Goal: Information Seeking & Learning: Learn about a topic

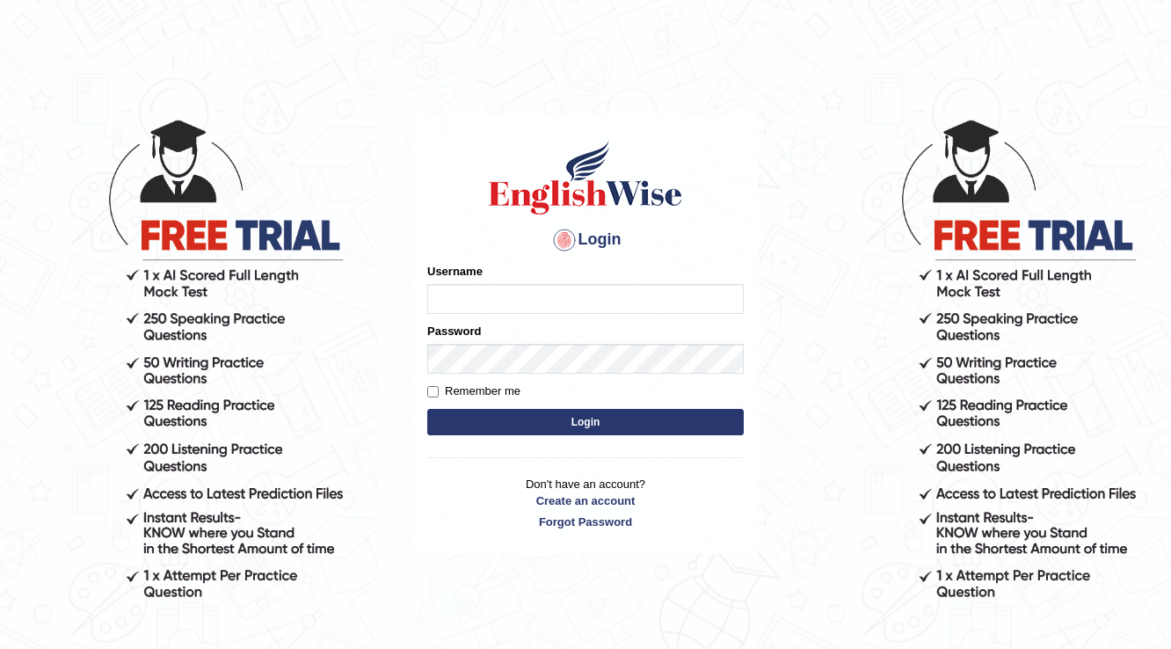
type input "parbhasni"
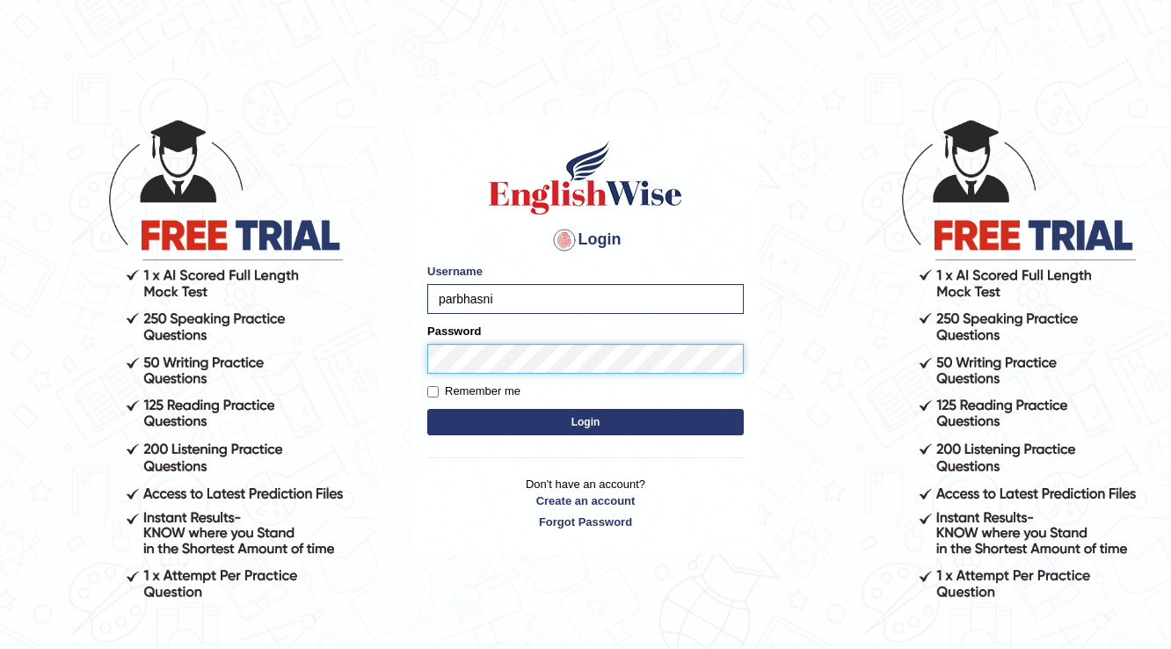
click at [427, 409] on button "Login" at bounding box center [585, 422] width 316 height 26
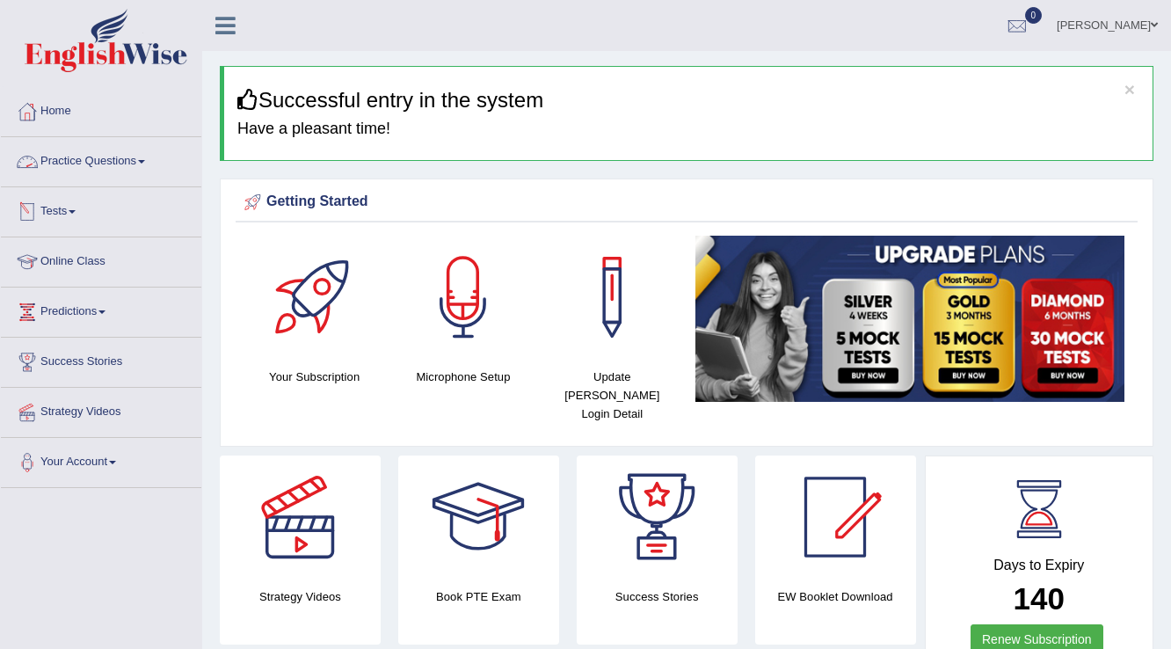
click at [109, 162] on link "Practice Questions" at bounding box center [101, 159] width 200 height 44
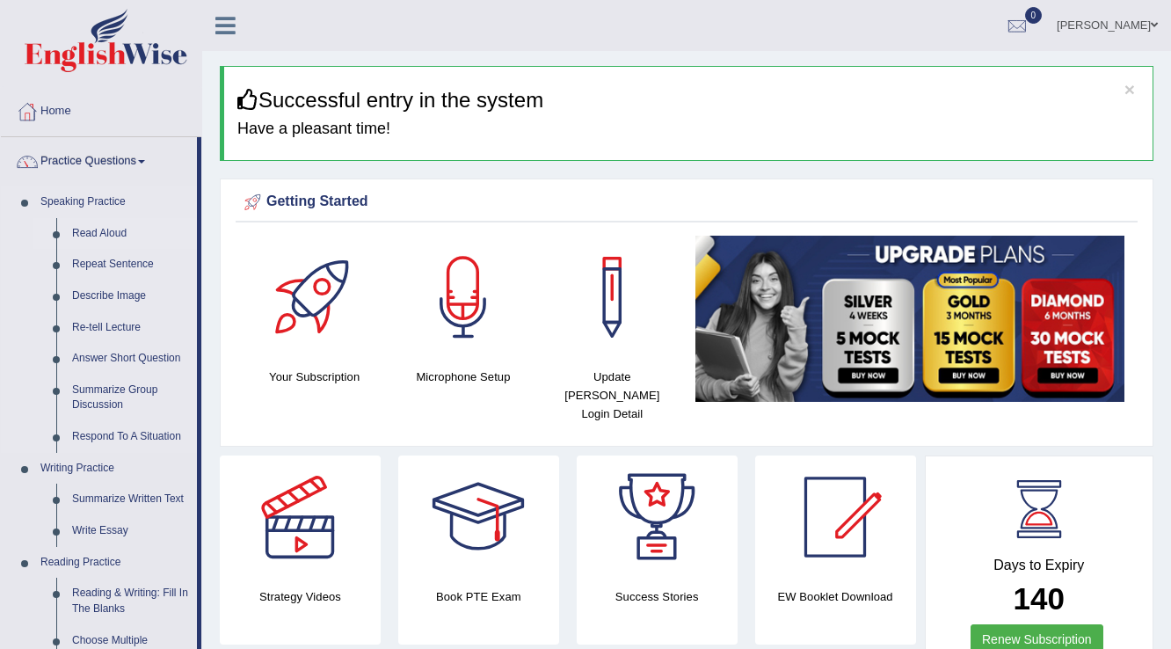
click at [112, 236] on link "Read Aloud" at bounding box center [130, 234] width 133 height 32
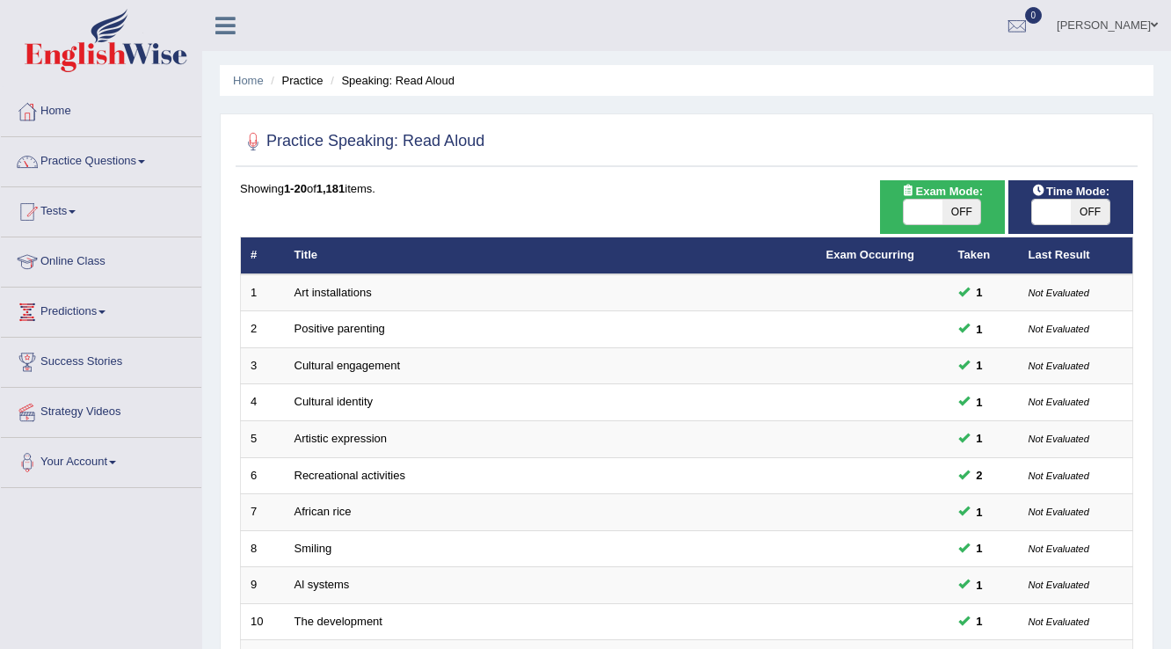
click at [1091, 207] on span "OFF" at bounding box center [1089, 211] width 39 height 25
checkbox input "true"
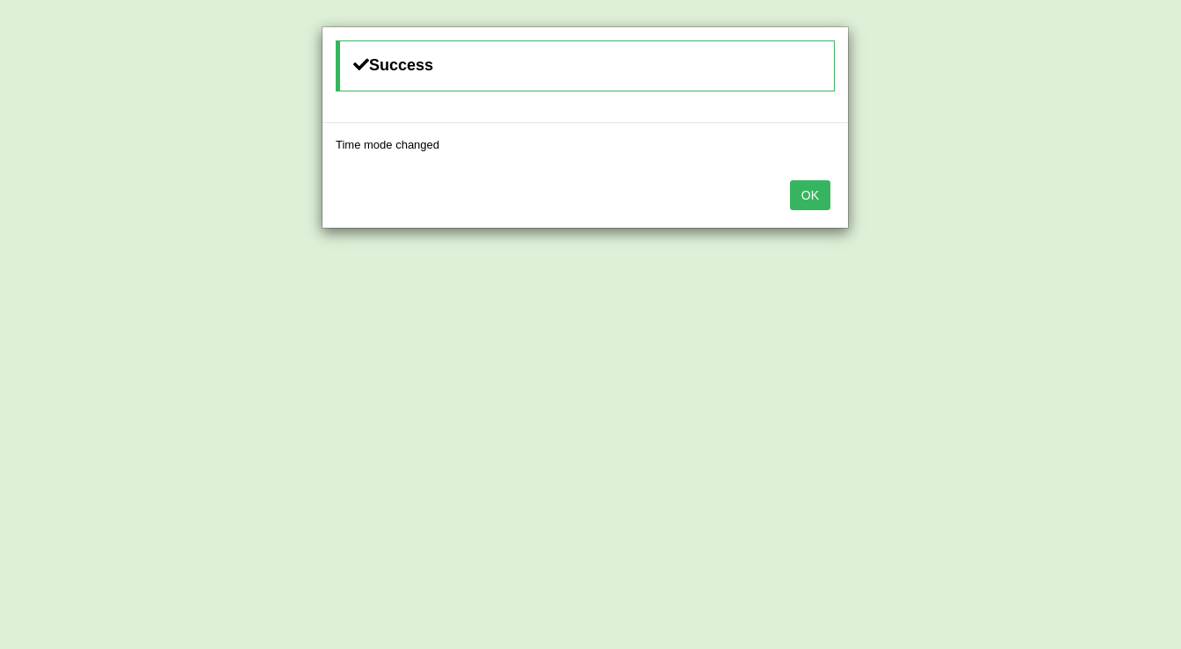
click at [822, 192] on button "OK" at bounding box center [810, 195] width 40 height 30
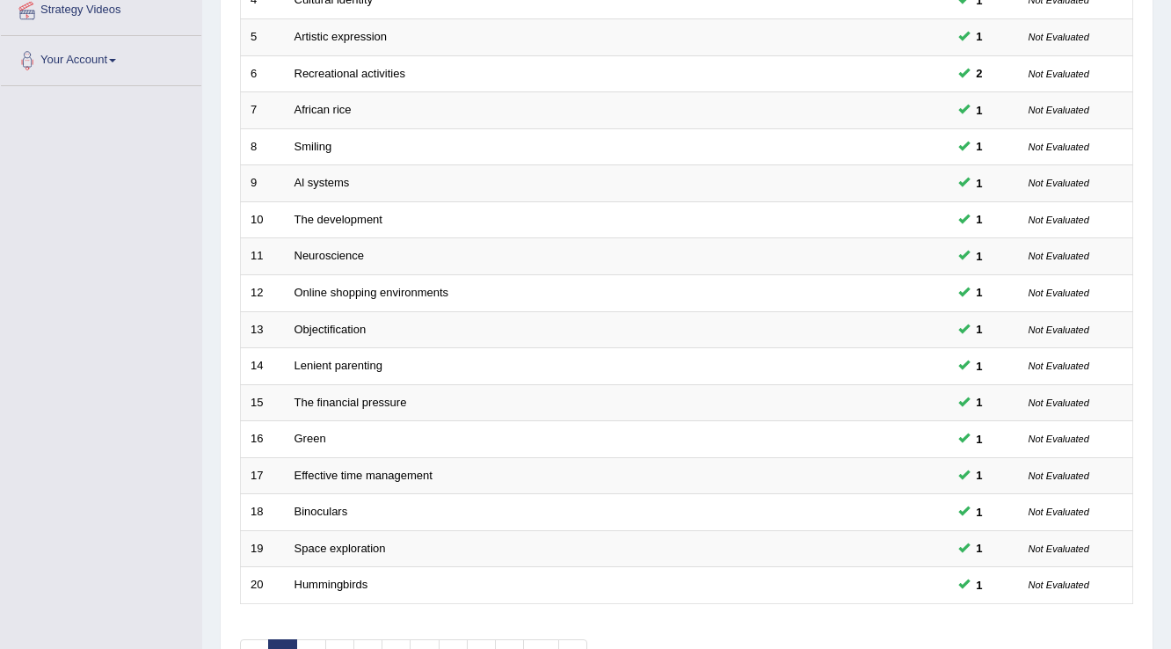
scroll to position [510, 0]
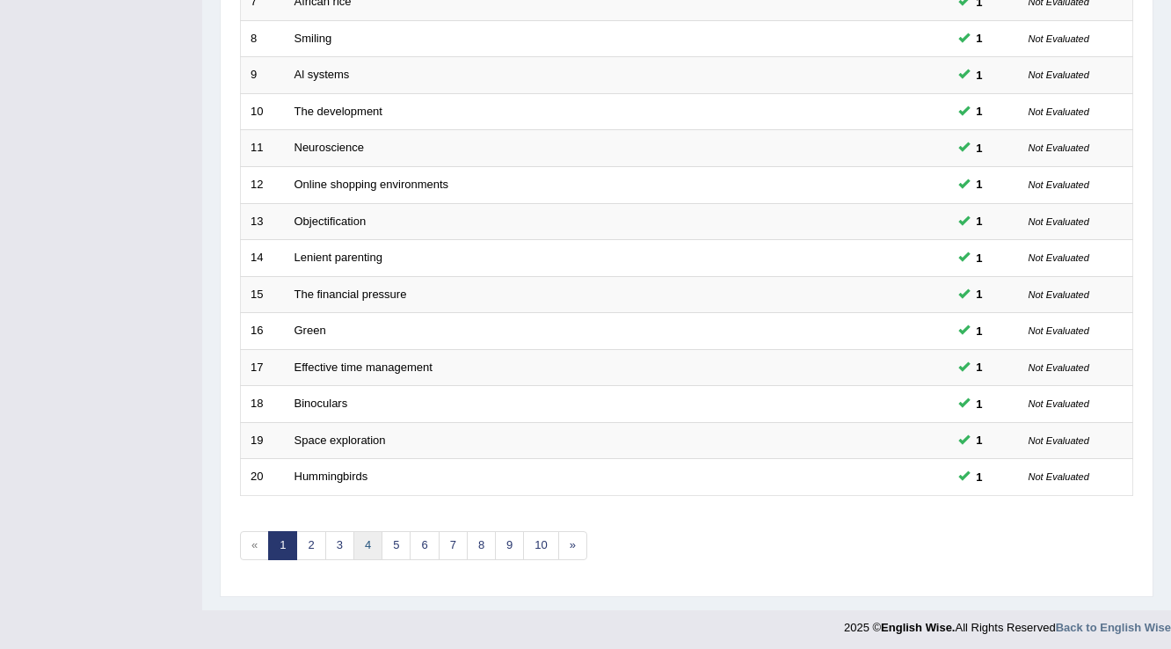
click at [359, 541] on link "4" at bounding box center [367, 545] width 29 height 29
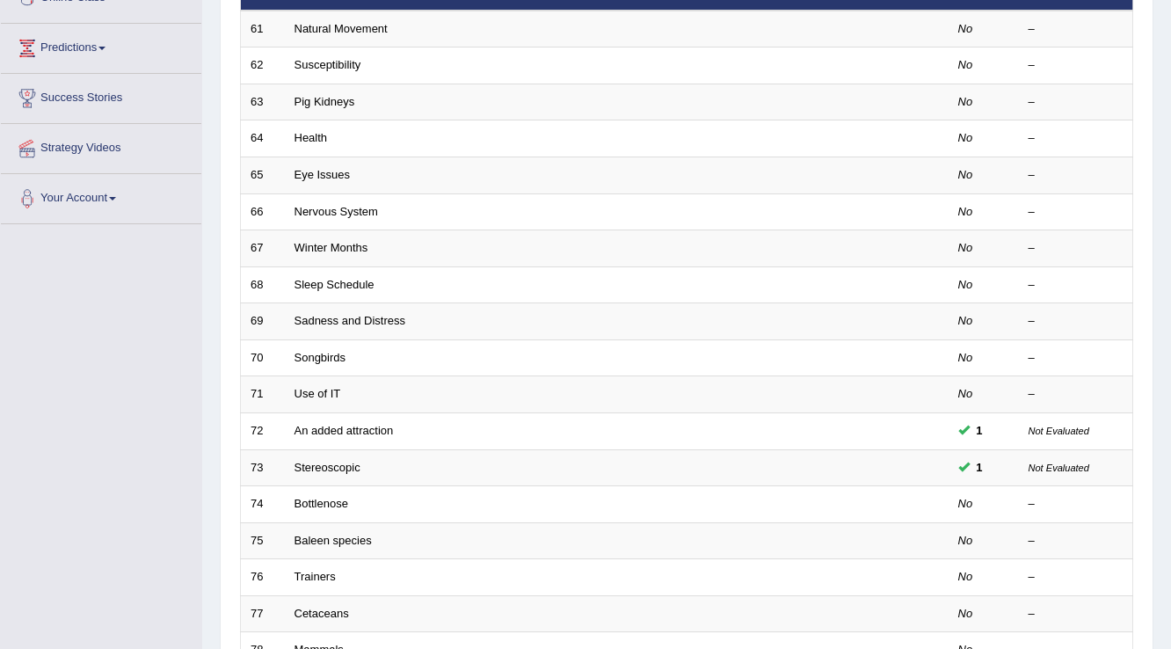
scroll to position [422, 0]
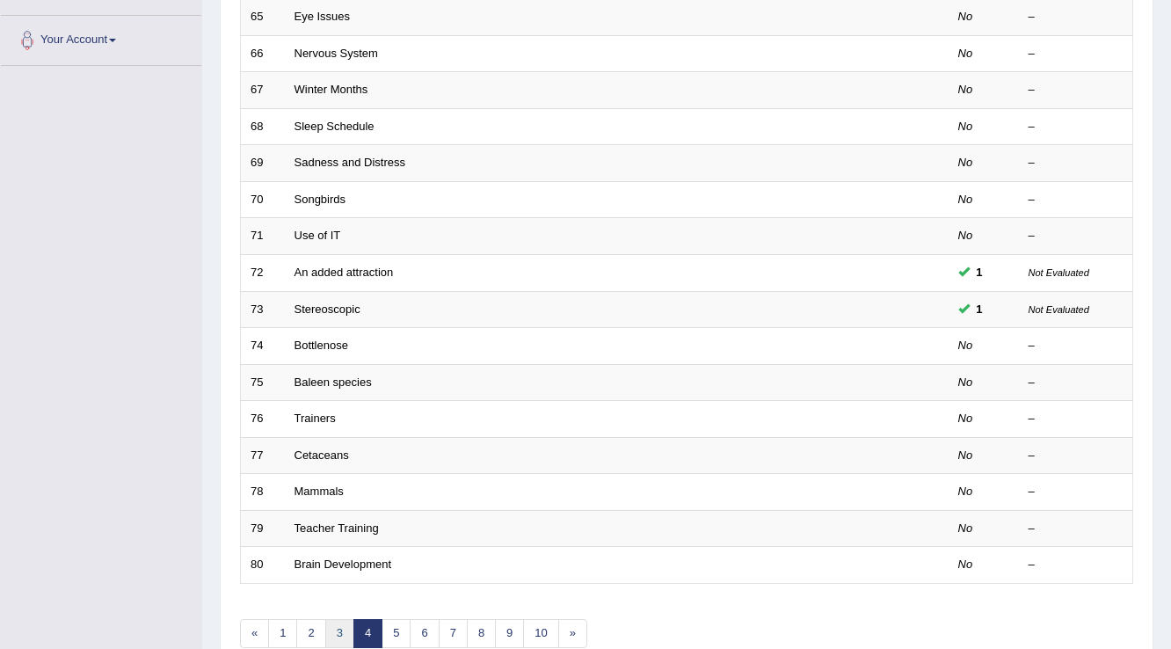
click at [336, 629] on link "3" at bounding box center [339, 633] width 29 height 29
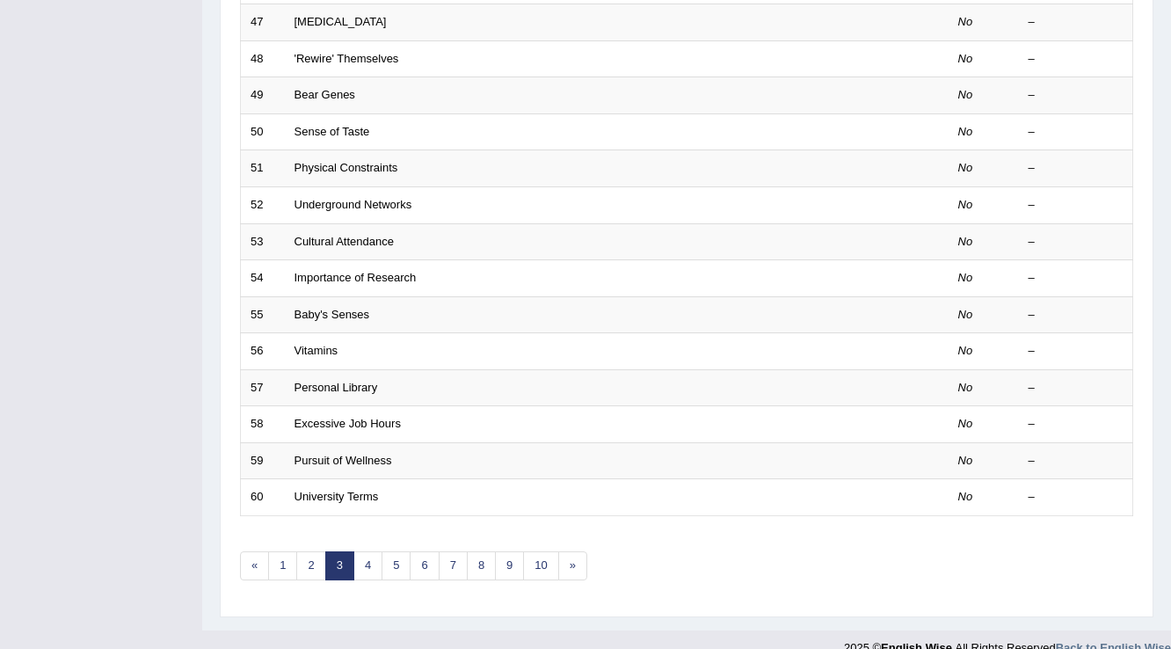
scroll to position [510, 0]
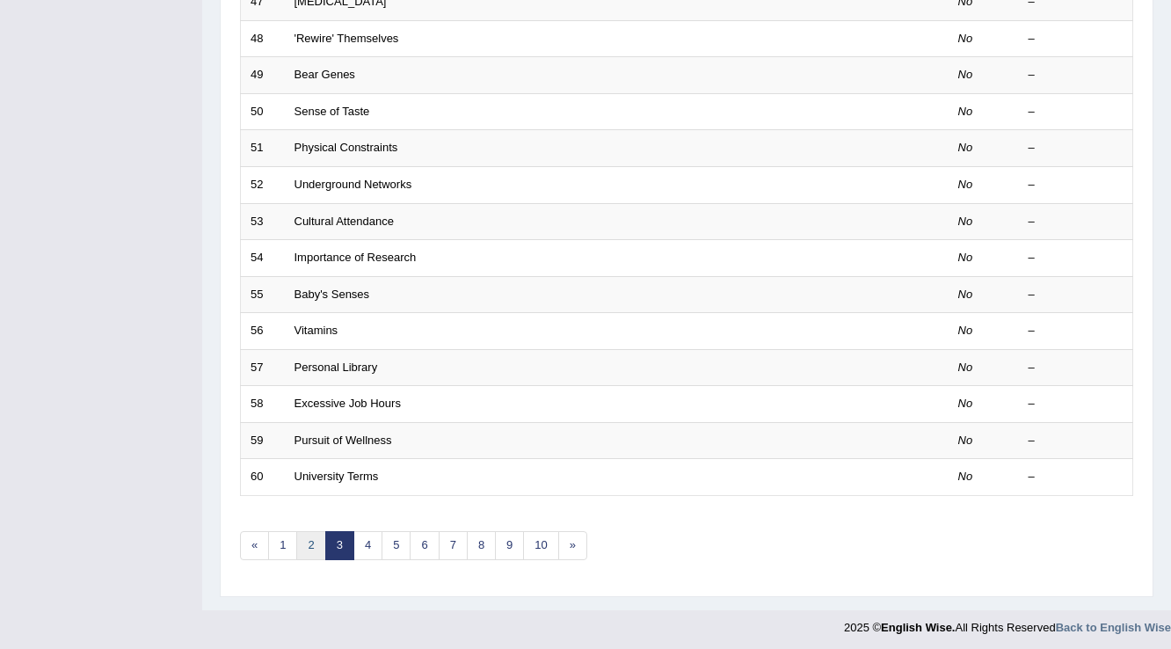
click at [302, 547] on link "2" at bounding box center [310, 545] width 29 height 29
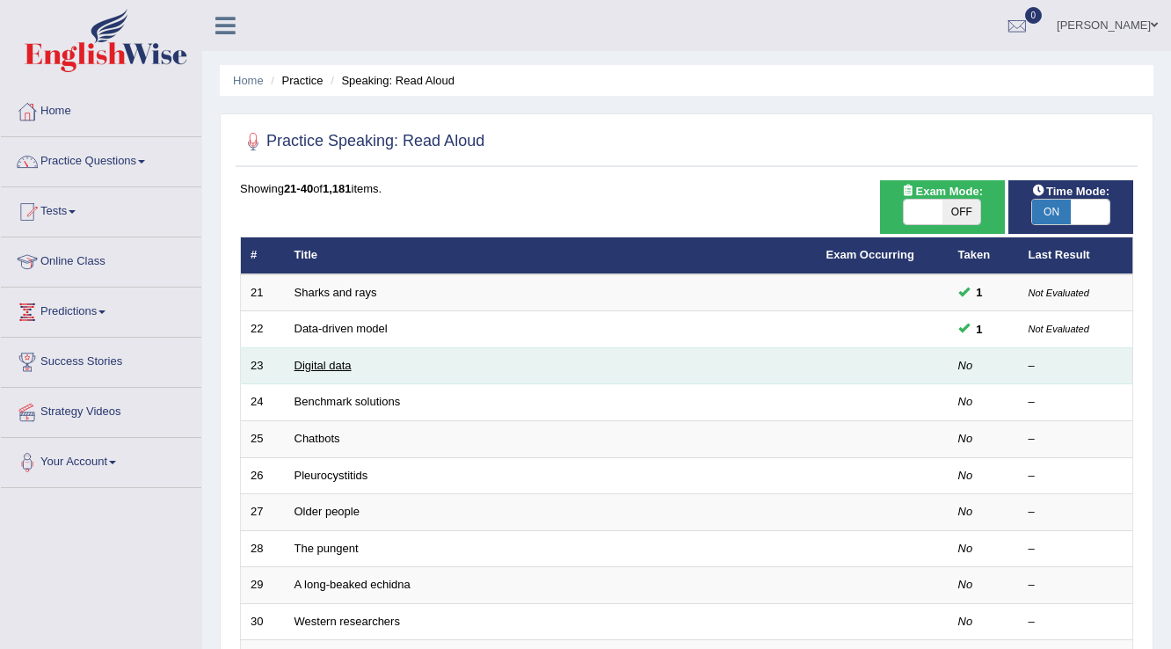
click at [308, 367] on link "Digital data" at bounding box center [322, 365] width 57 height 13
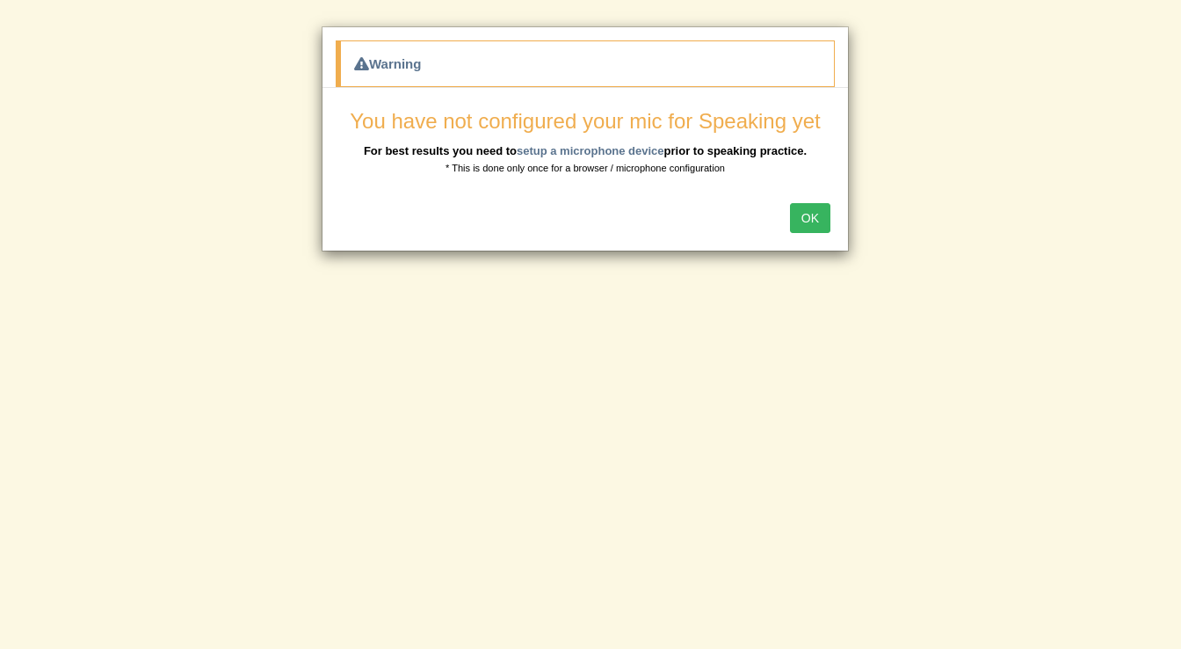
click at [820, 210] on button "OK" at bounding box center [810, 218] width 40 height 30
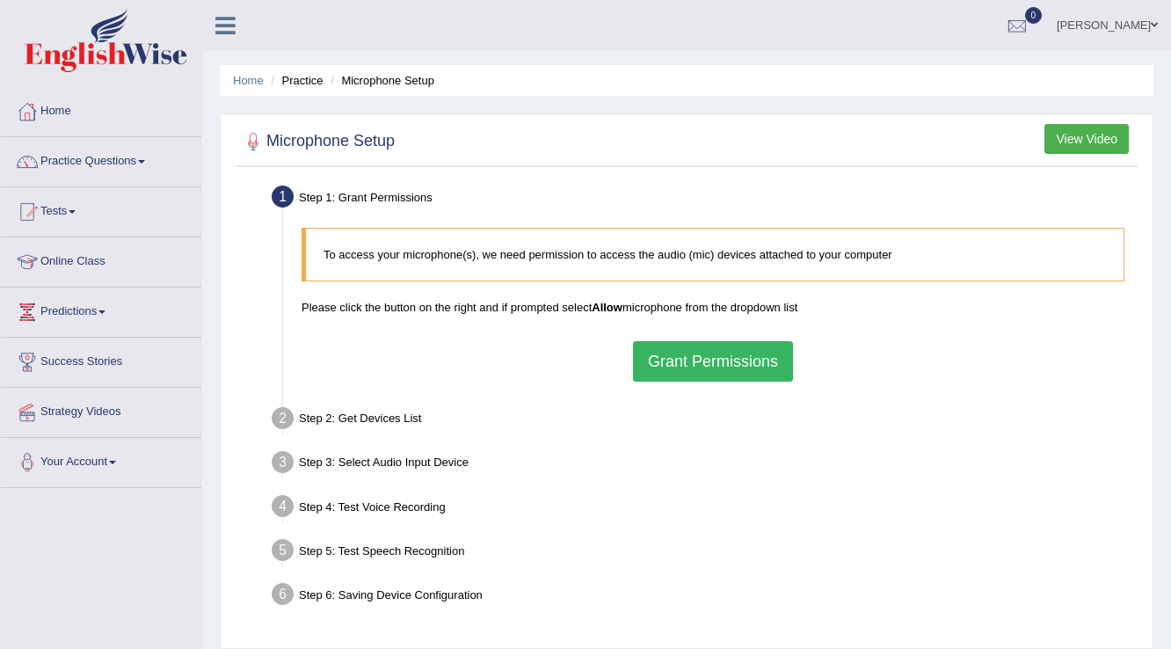
click at [707, 359] on button "Grant Permissions" at bounding box center [713, 361] width 160 height 40
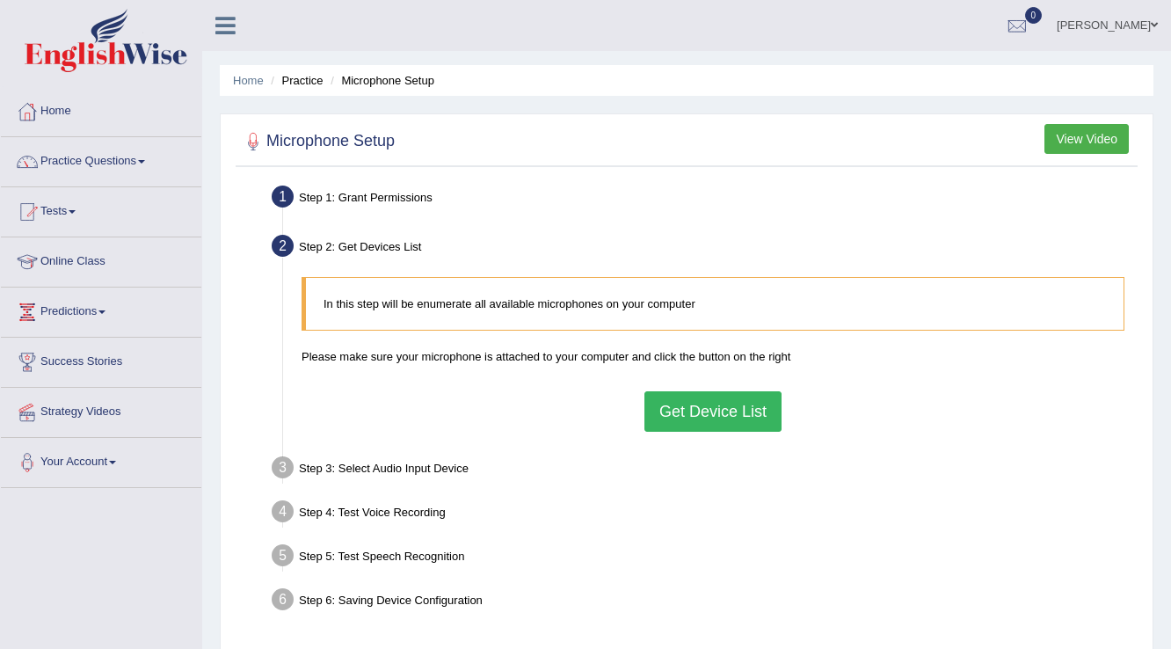
click at [700, 400] on button "Get Device List" at bounding box center [712, 411] width 137 height 40
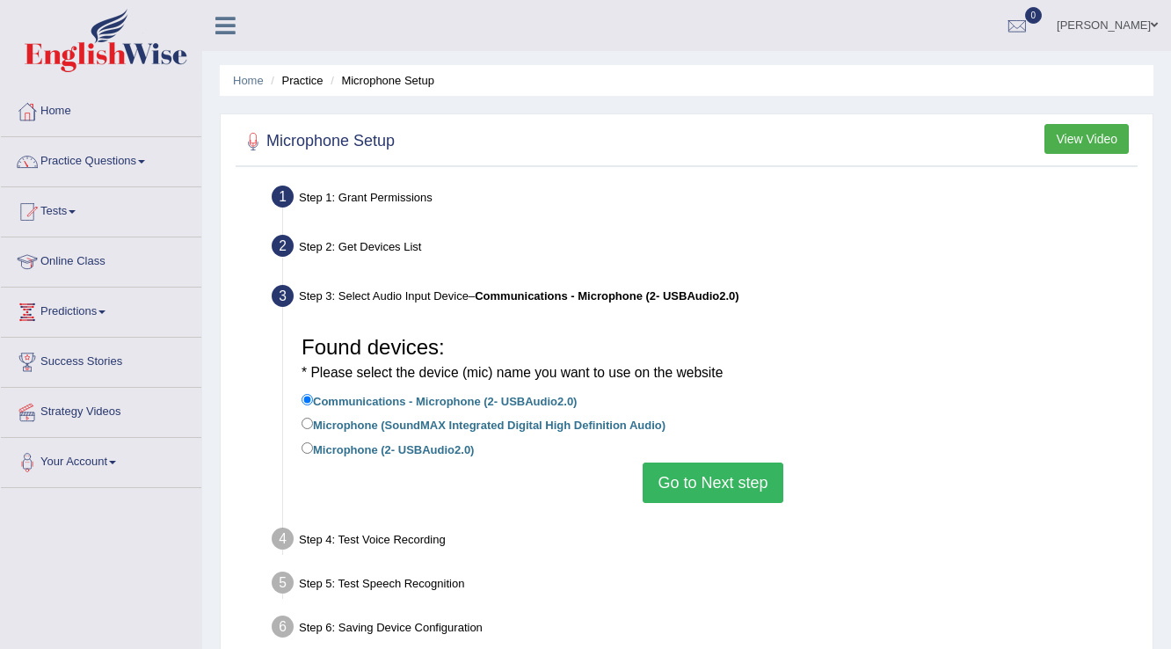
click at [707, 471] on button "Go to Next step" at bounding box center [712, 482] width 140 height 40
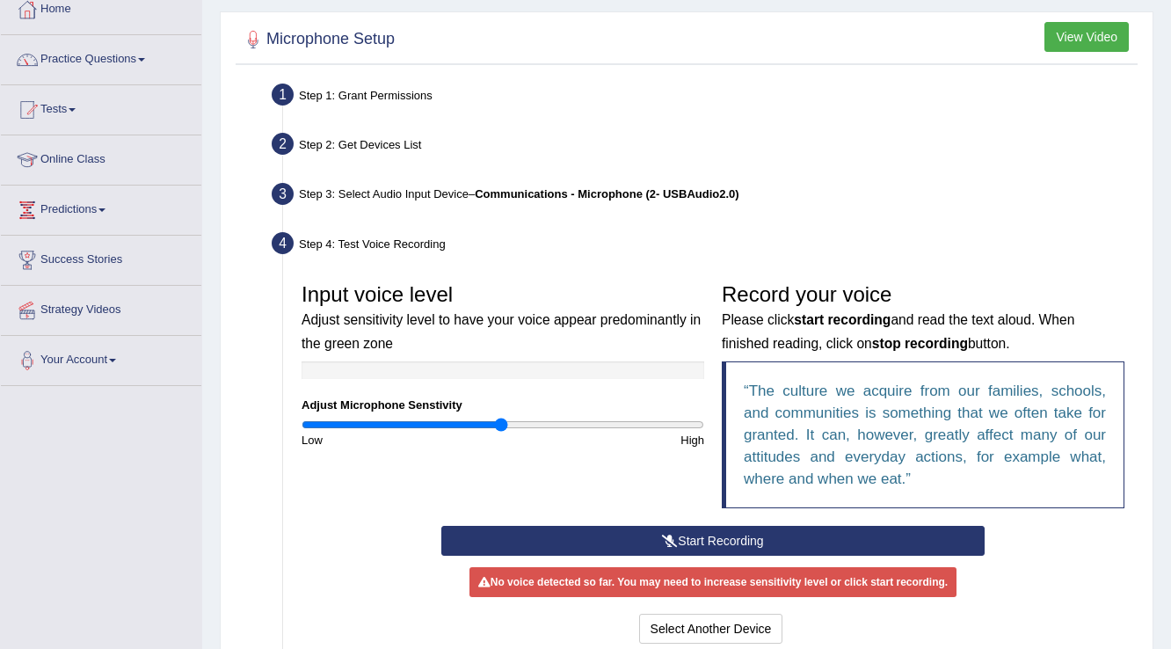
scroll to position [211, 0]
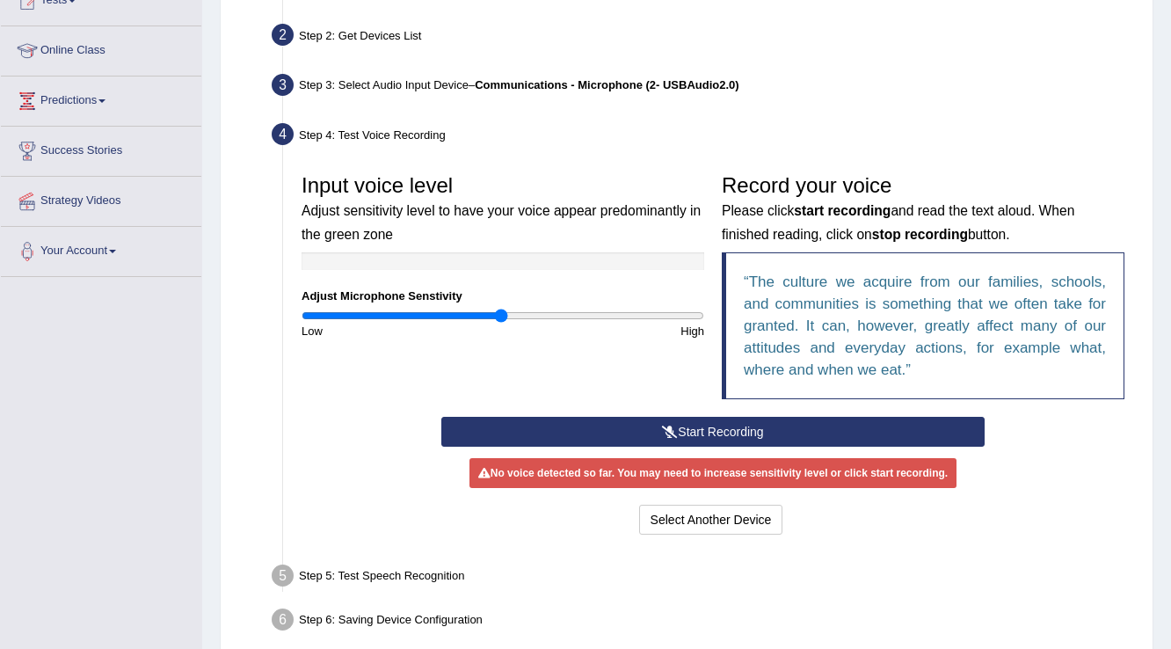
click at [747, 422] on button "Start Recording" at bounding box center [712, 432] width 542 height 30
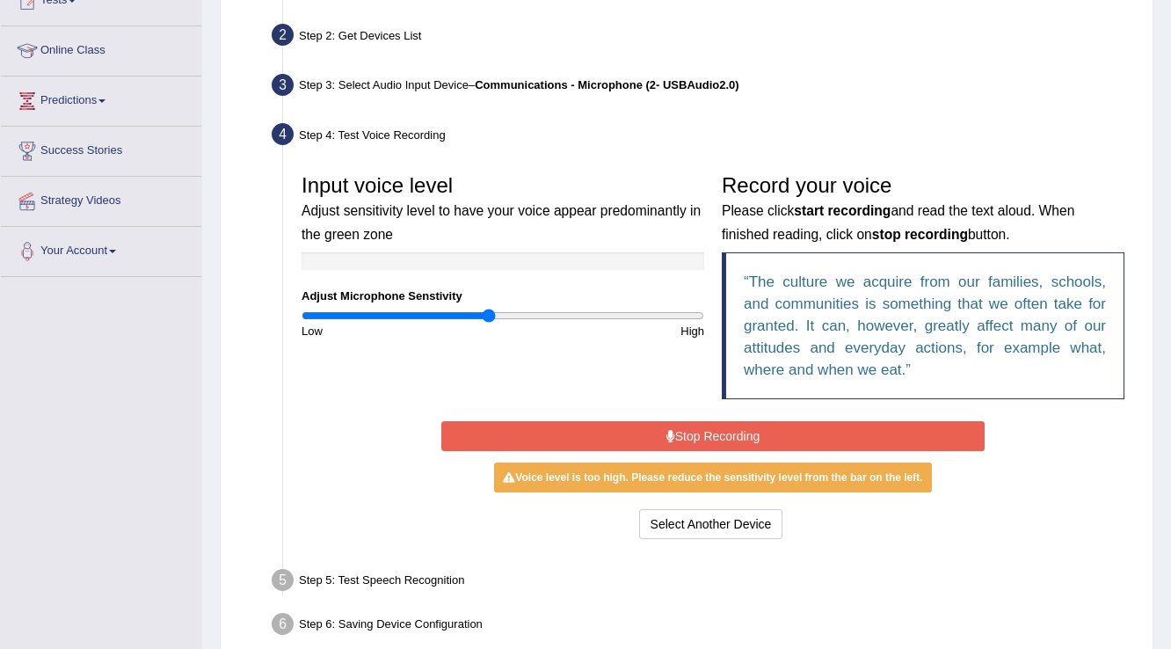
type input "0.94"
click at [490, 315] on input "range" at bounding box center [502, 315] width 402 height 14
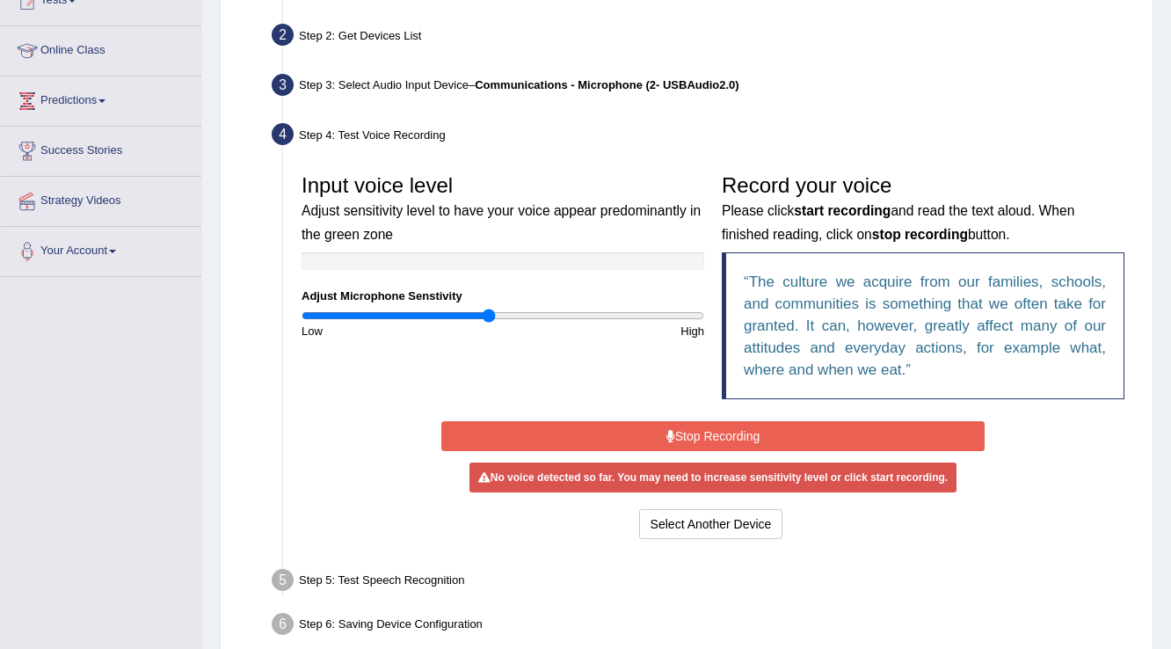
click at [721, 432] on button "Stop Recording" at bounding box center [712, 436] width 542 height 30
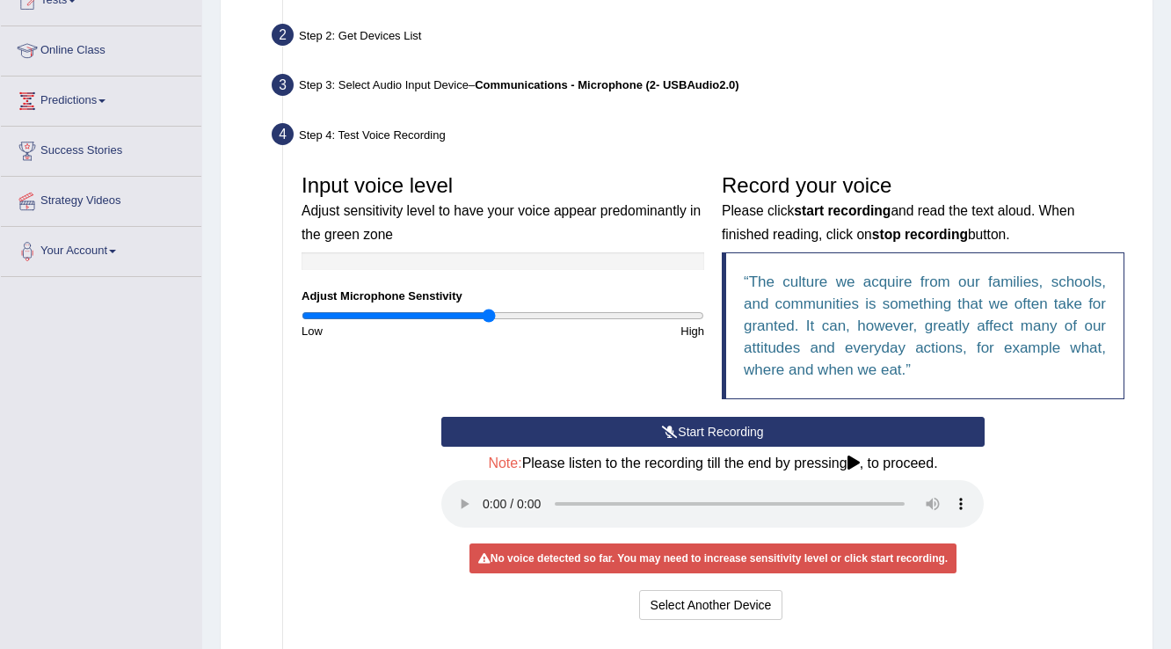
click at [721, 432] on button "Start Recording" at bounding box center [712, 432] width 542 height 30
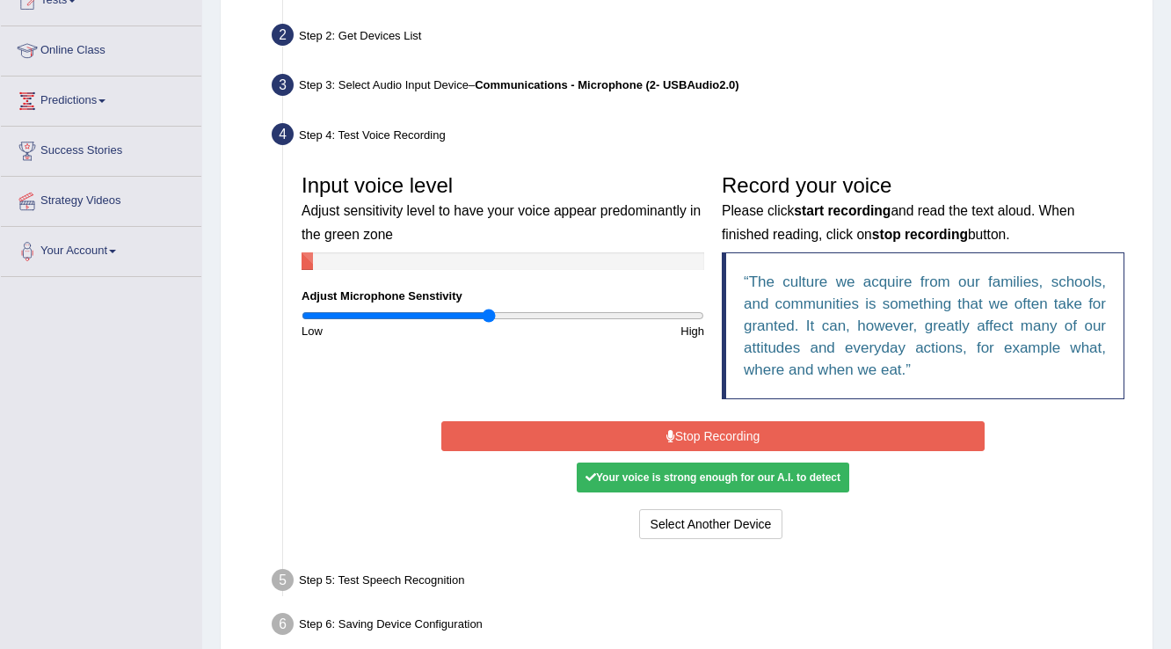
click at [721, 432] on button "Stop Recording" at bounding box center [712, 436] width 542 height 30
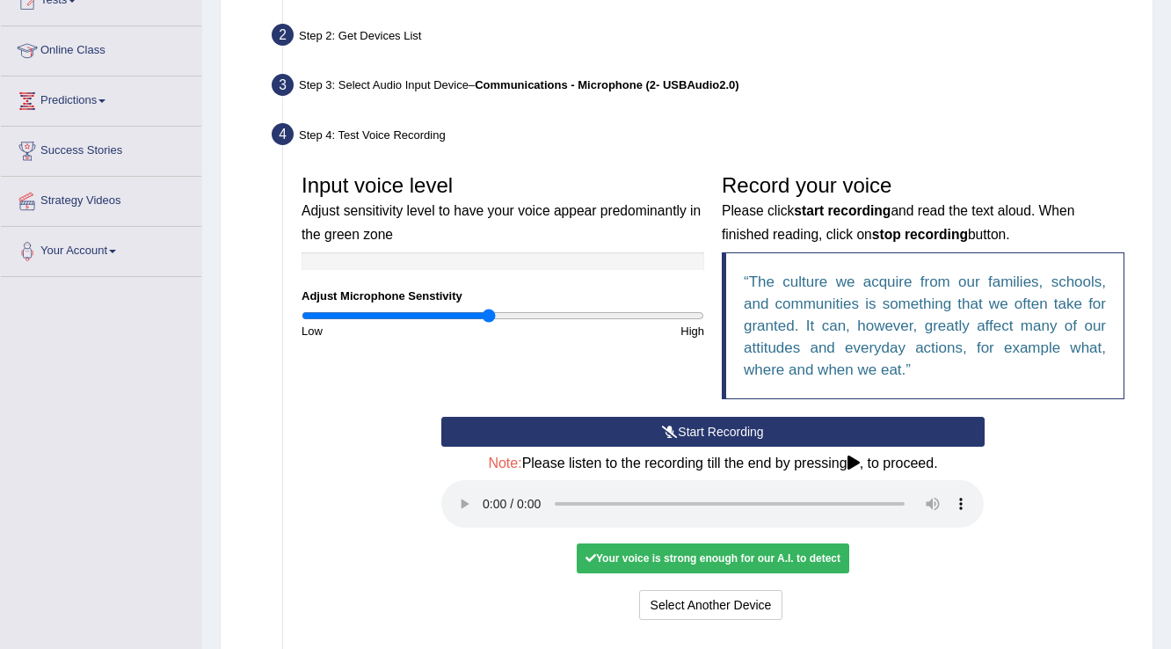
click at [736, 553] on div "Your voice is strong enough for our A.I. to detect" at bounding box center [712, 558] width 272 height 30
click at [753, 598] on button "Voice is ok. Go to Next step" at bounding box center [786, 605] width 174 height 30
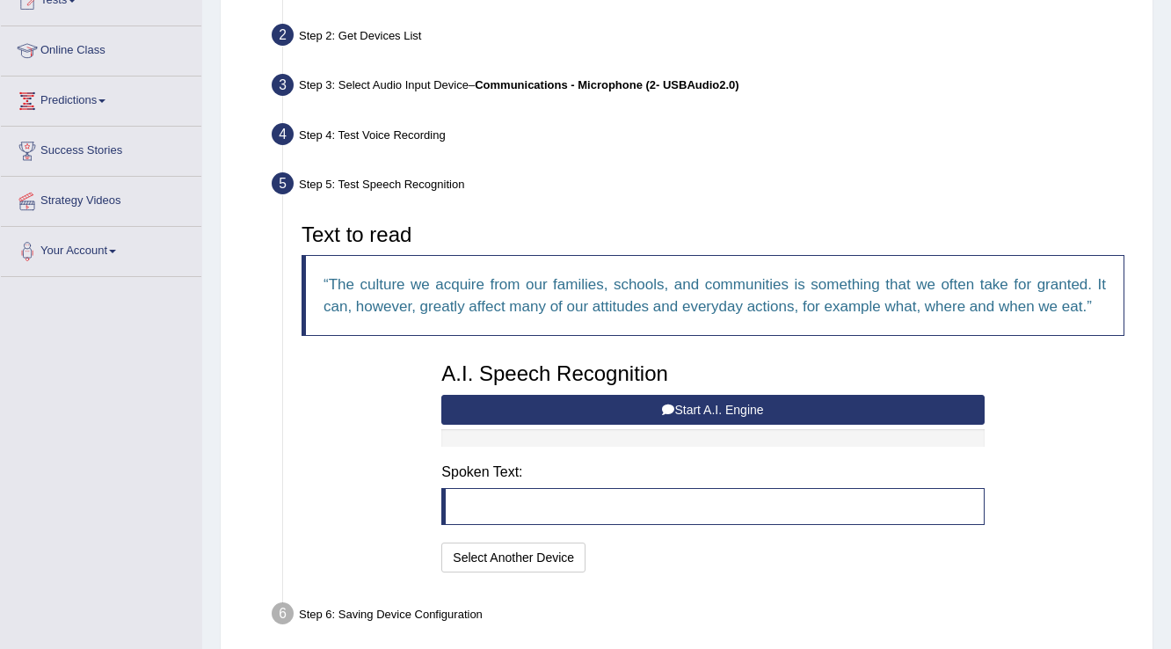
click at [665, 406] on icon at bounding box center [668, 409] width 12 height 12
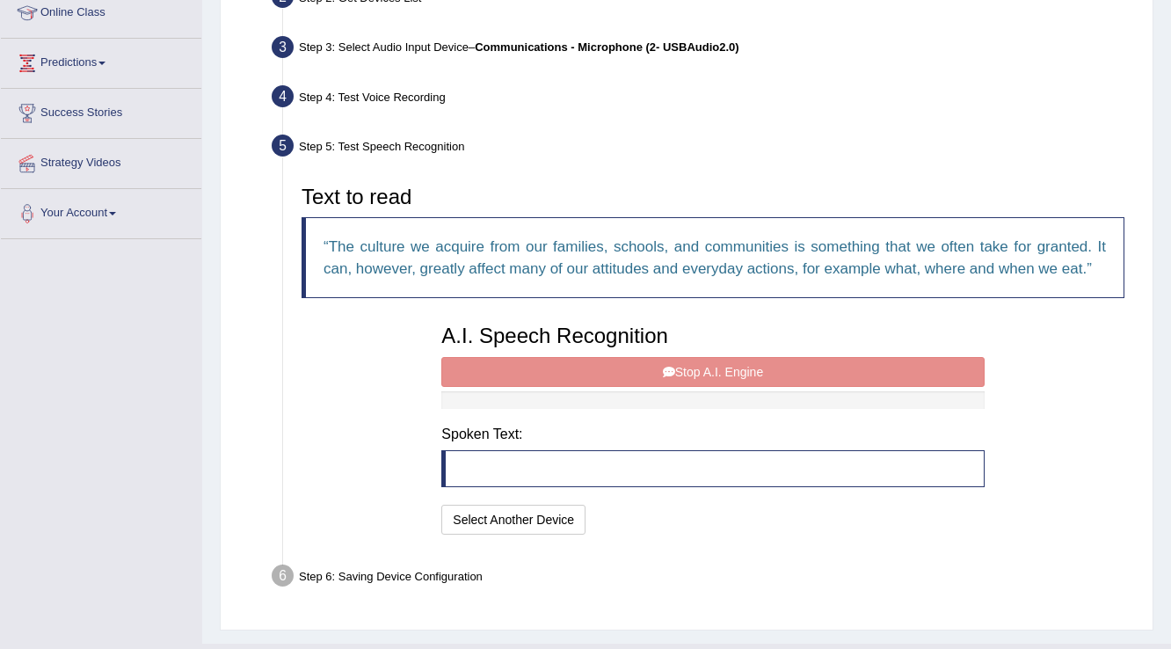
scroll to position [285, 0]
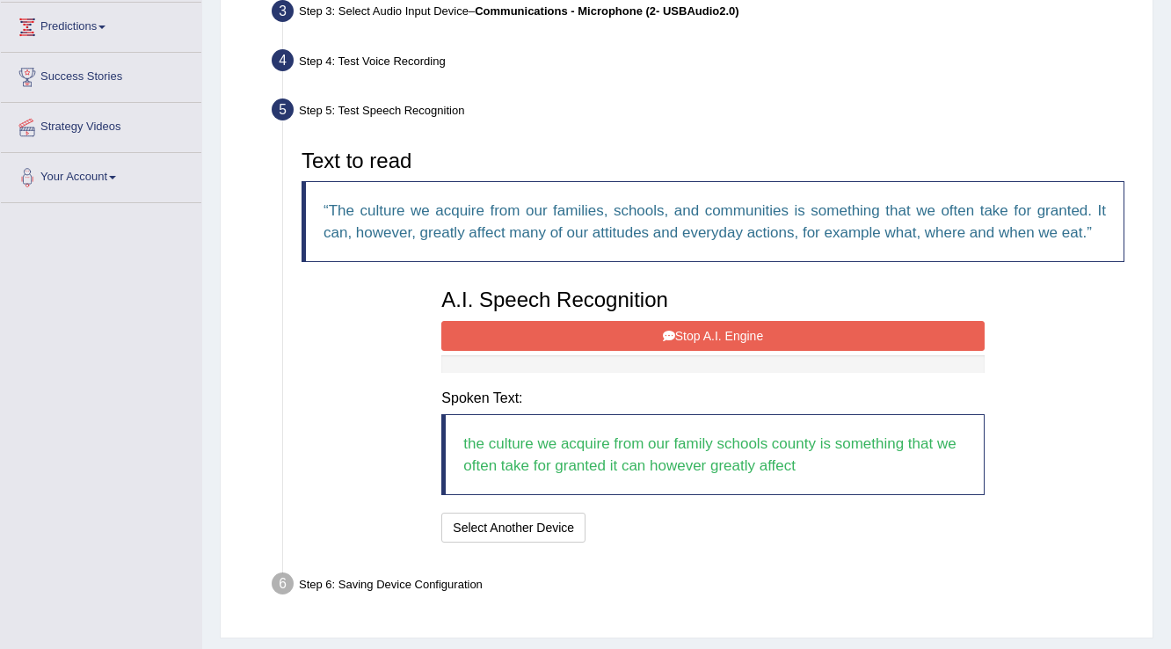
click at [682, 336] on button "Stop A.I. Engine" at bounding box center [712, 336] width 542 height 30
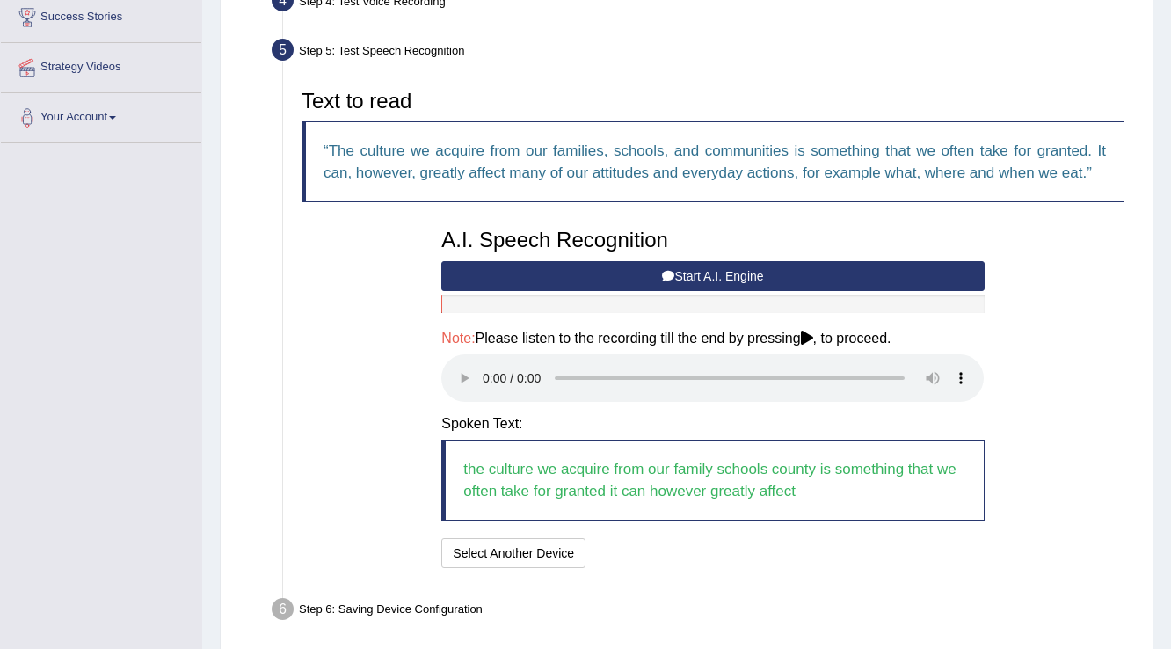
scroll to position [415, 0]
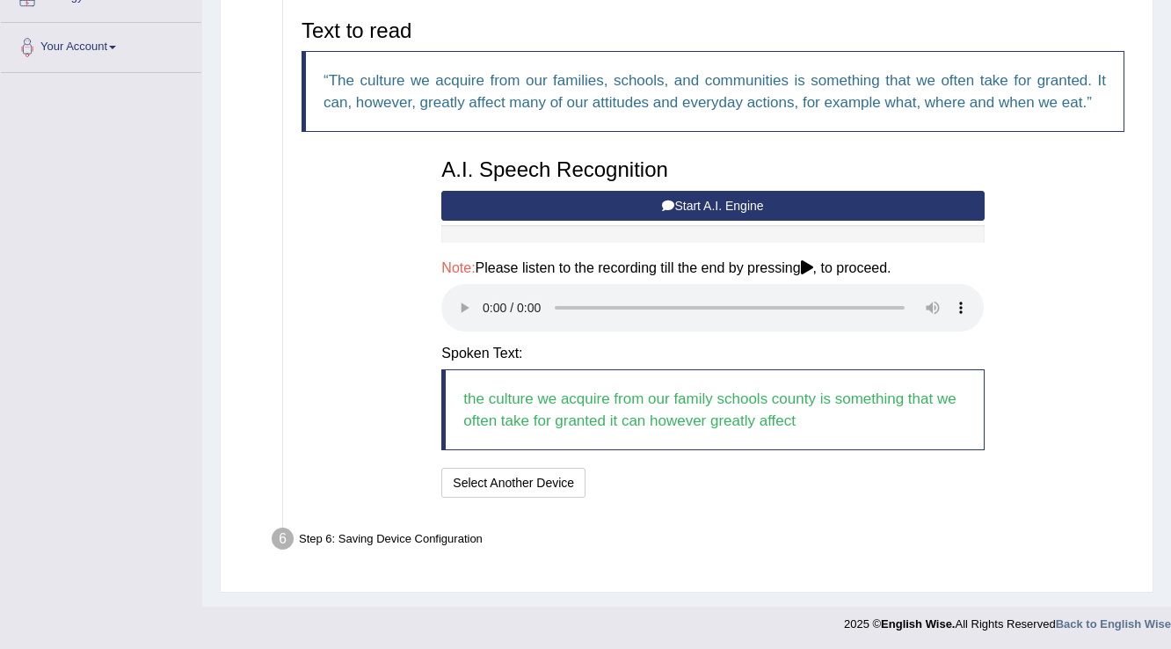
click at [567, 415] on blockquote "the culture we acquire from our family schools county is something that we ofte…" at bounding box center [712, 409] width 542 height 81
click at [680, 477] on button "Speech is ok. Go to Last step" at bounding box center [685, 483] width 184 height 30
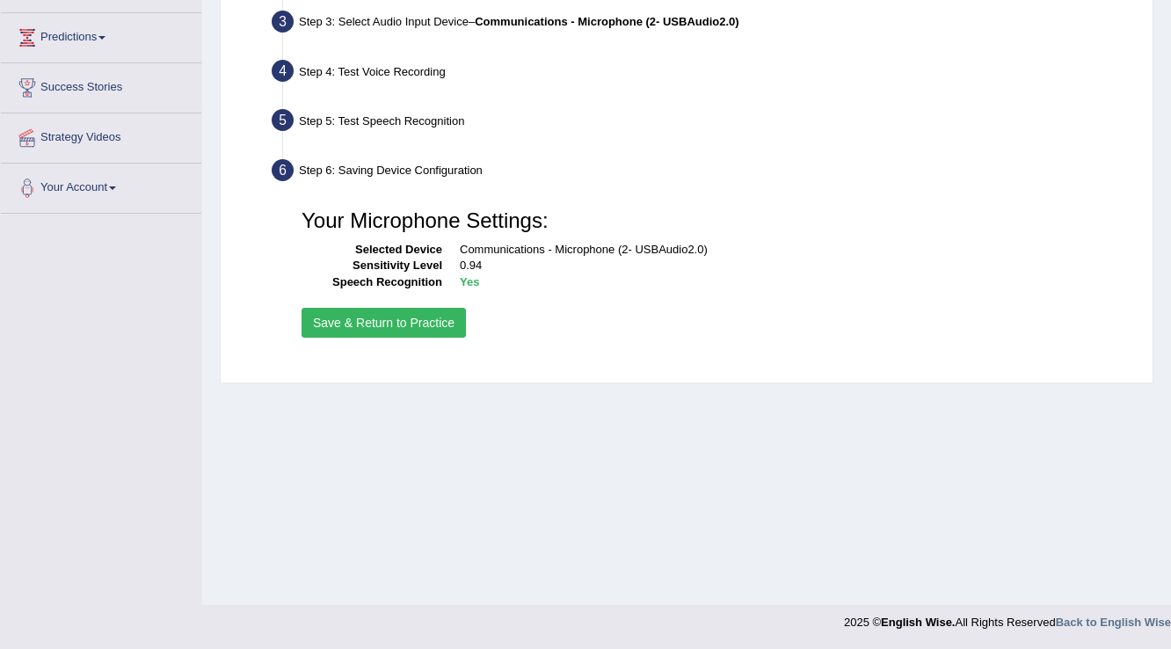
click at [387, 318] on button "Save & Return to Practice" at bounding box center [383, 323] width 164 height 30
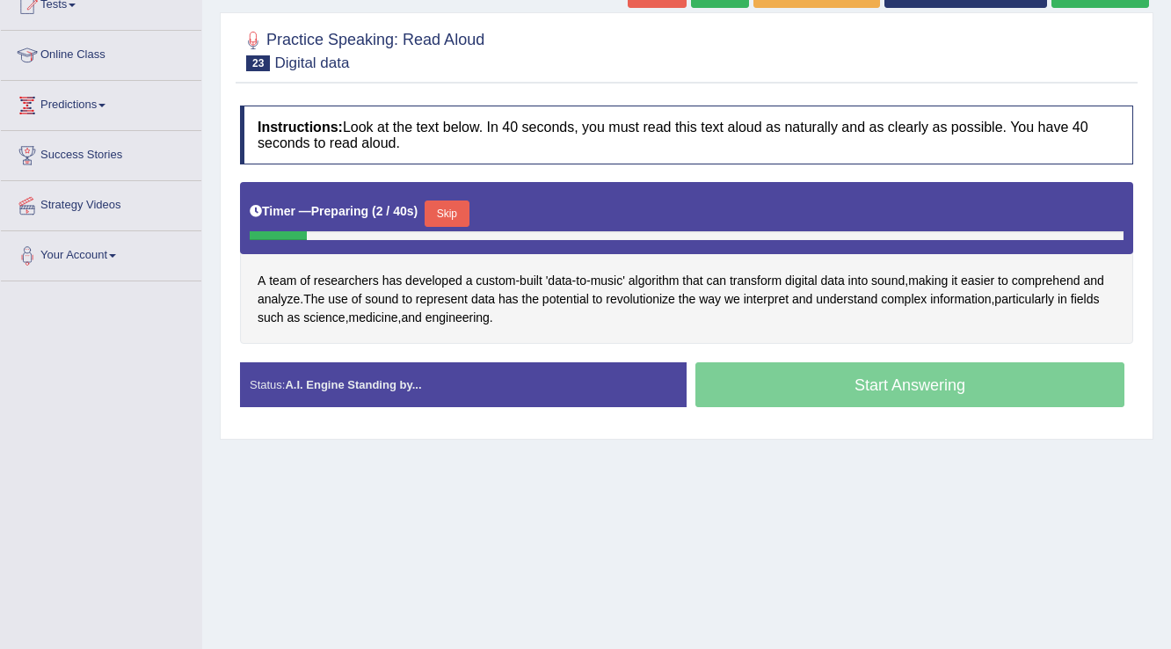
scroll to position [211, 0]
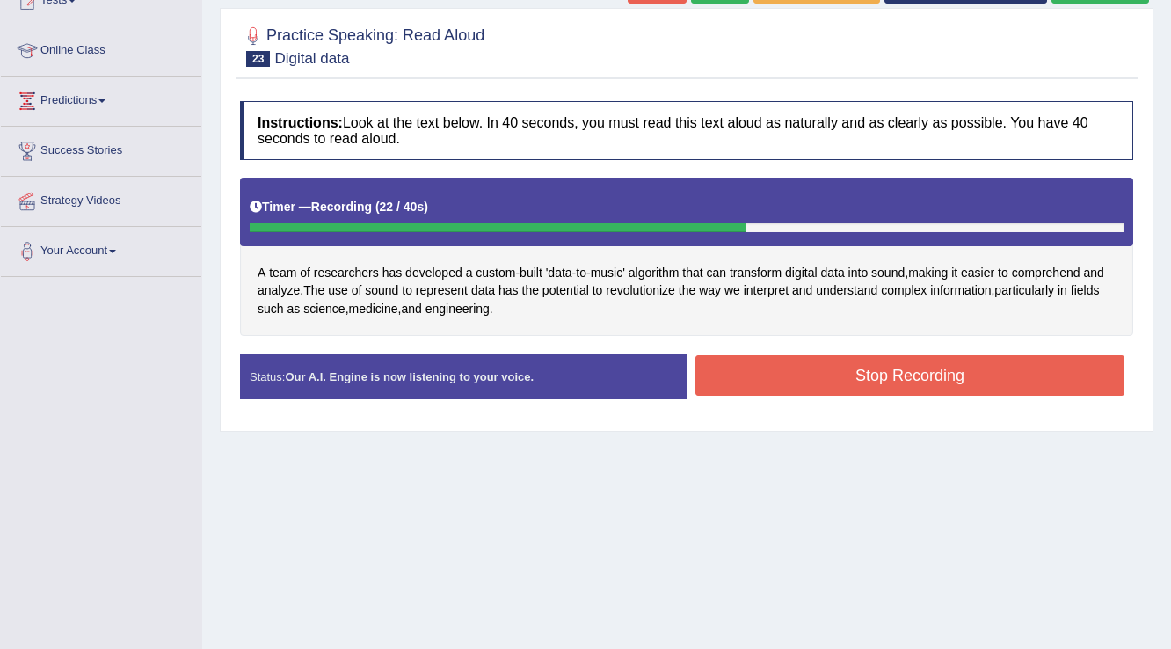
click at [795, 382] on button "Stop Recording" at bounding box center [909, 375] width 429 height 40
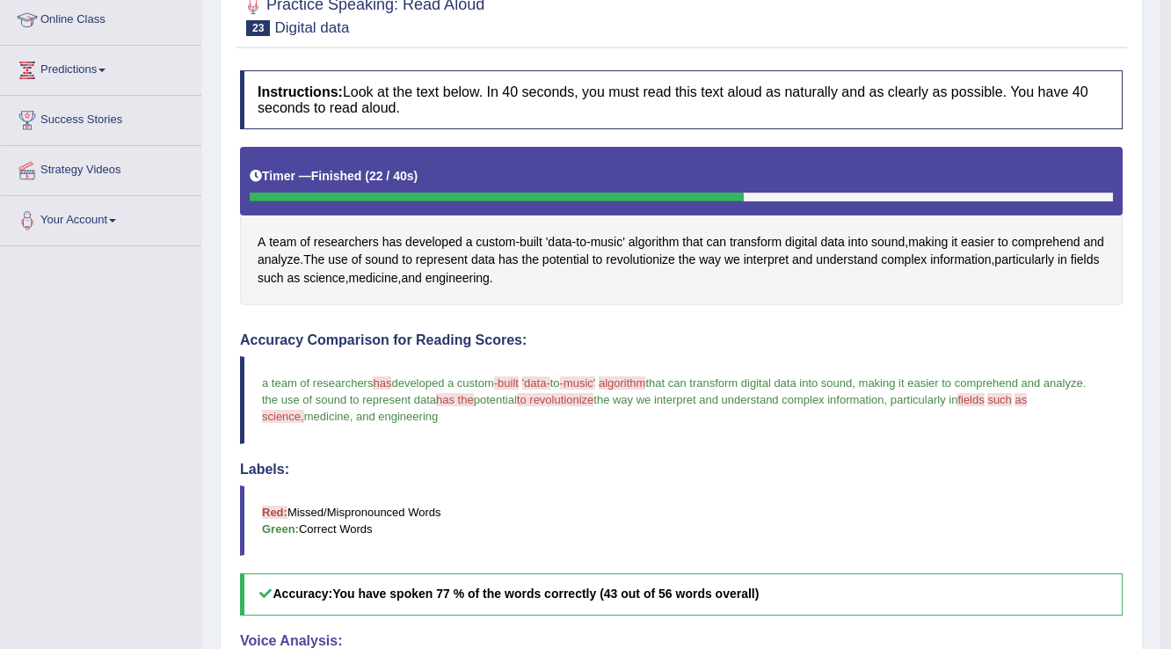
scroll to position [54, 0]
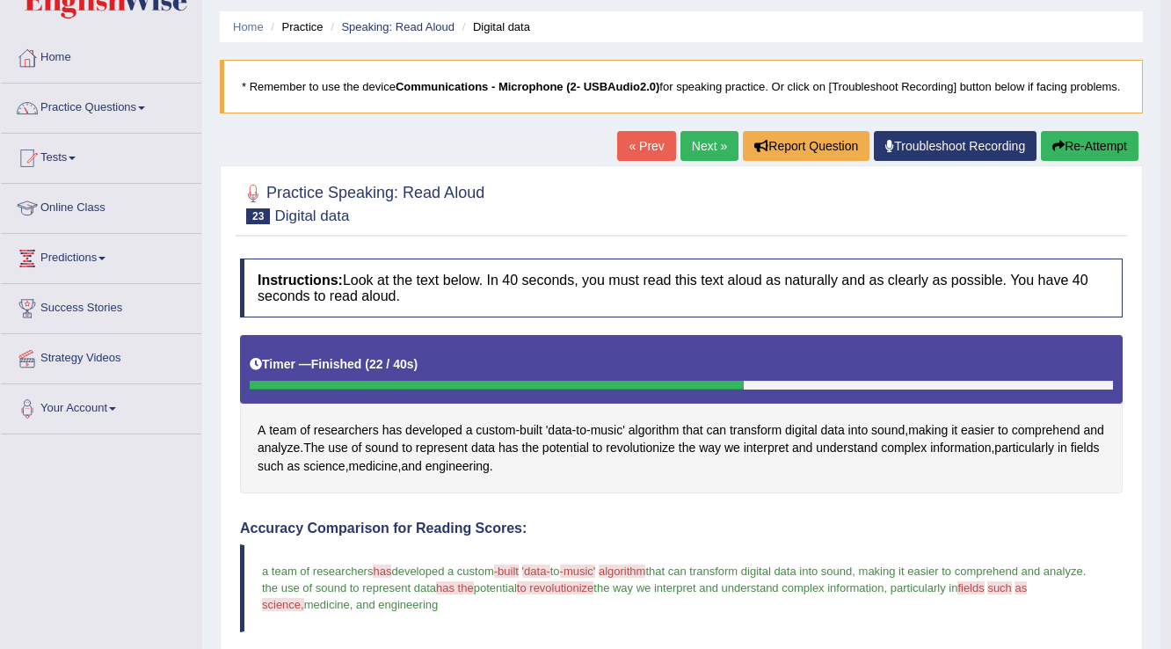
click at [704, 161] on link "Next »" at bounding box center [709, 146] width 58 height 30
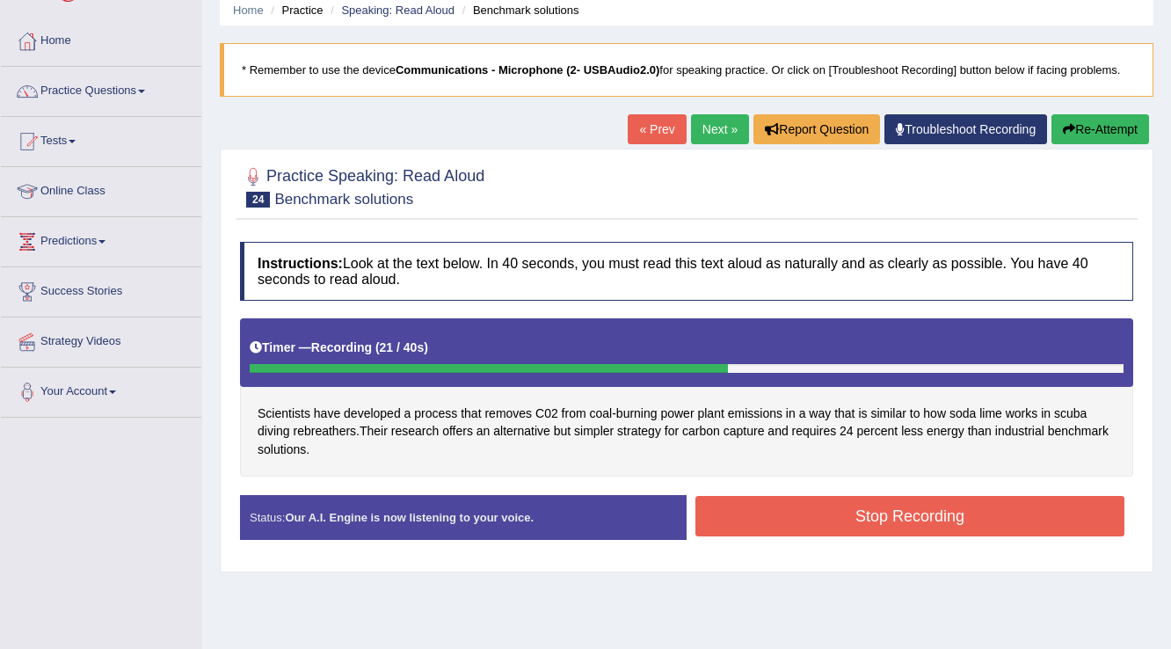
click at [819, 514] on button "Stop Recording" at bounding box center [909, 516] width 429 height 40
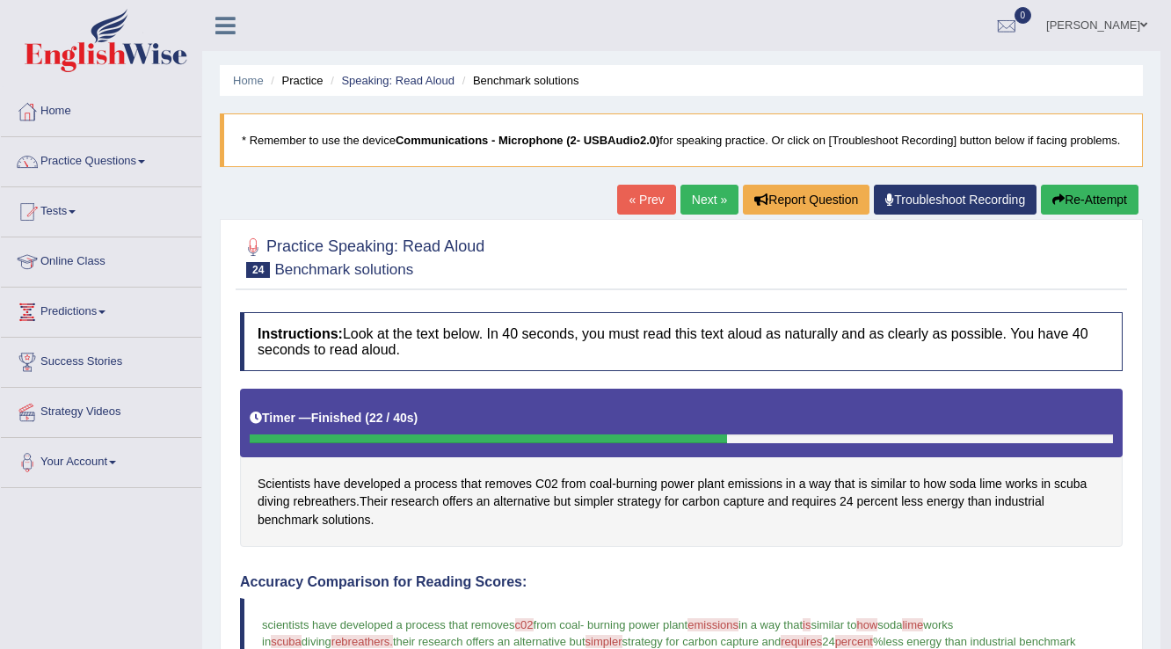
click at [716, 214] on link "Next »" at bounding box center [709, 200] width 58 height 30
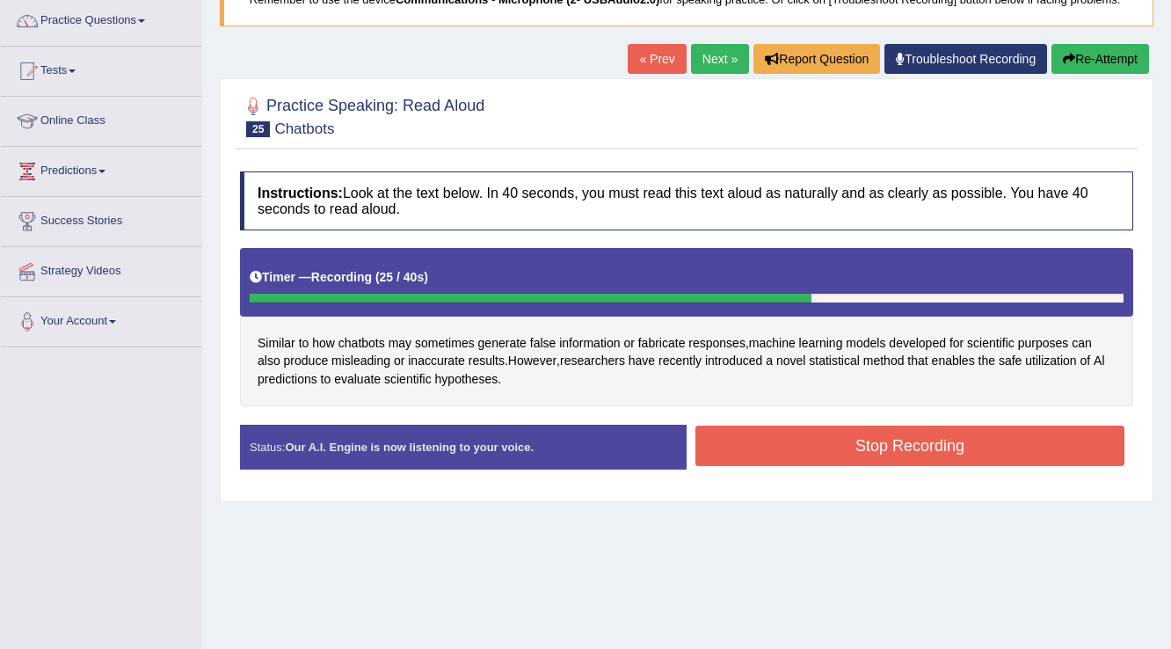
click at [757, 439] on button "Stop Recording" at bounding box center [909, 445] width 429 height 40
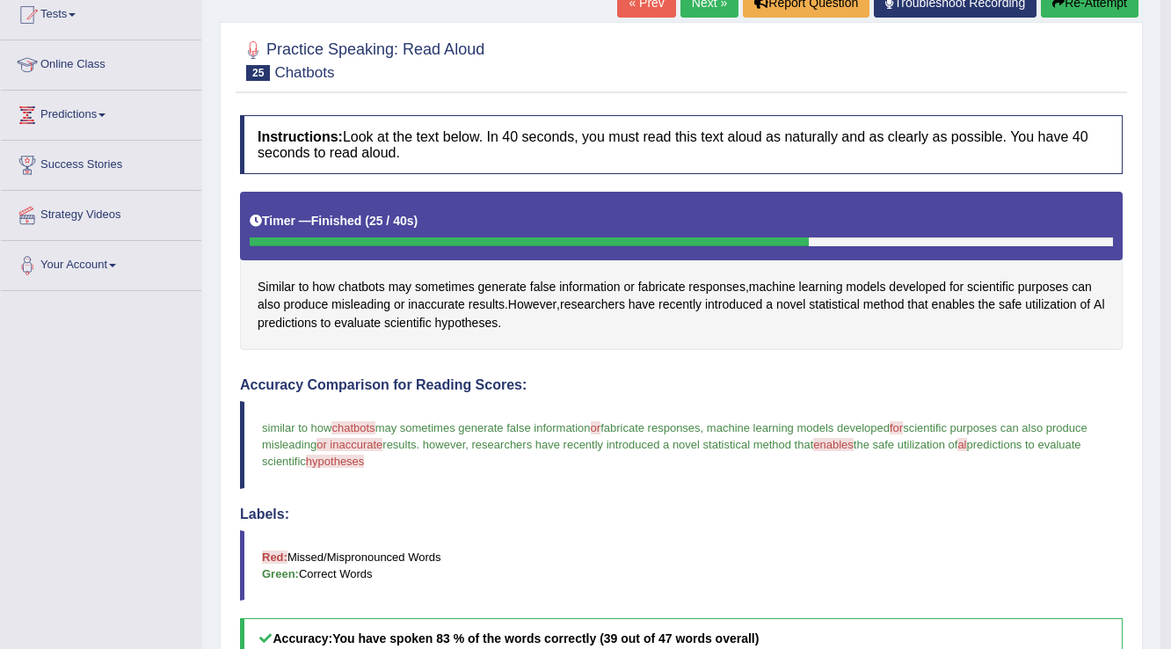
scroll to position [54, 0]
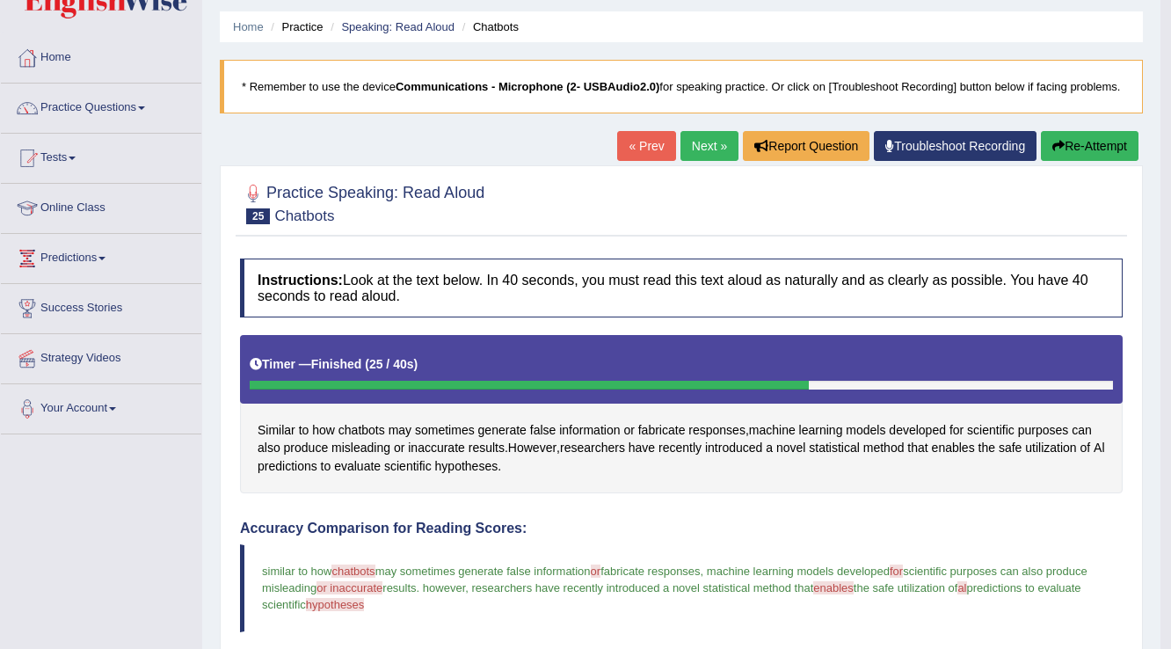
click at [709, 161] on link "Next »" at bounding box center [709, 146] width 58 height 30
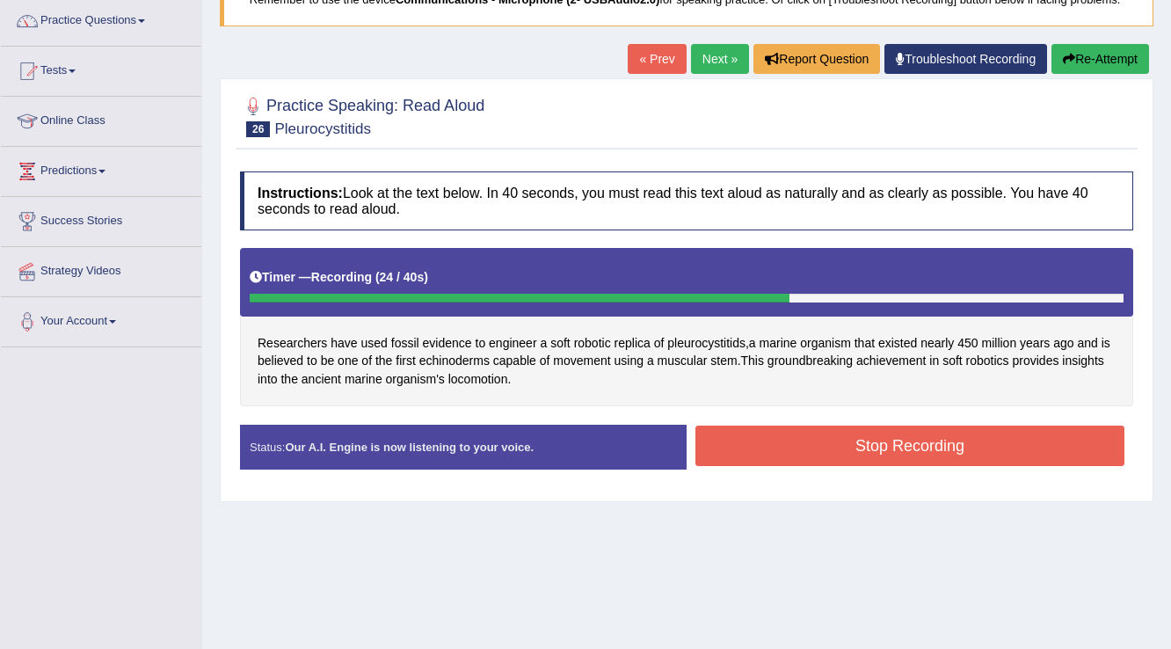
click at [830, 438] on button "Stop Recording" at bounding box center [909, 445] width 429 height 40
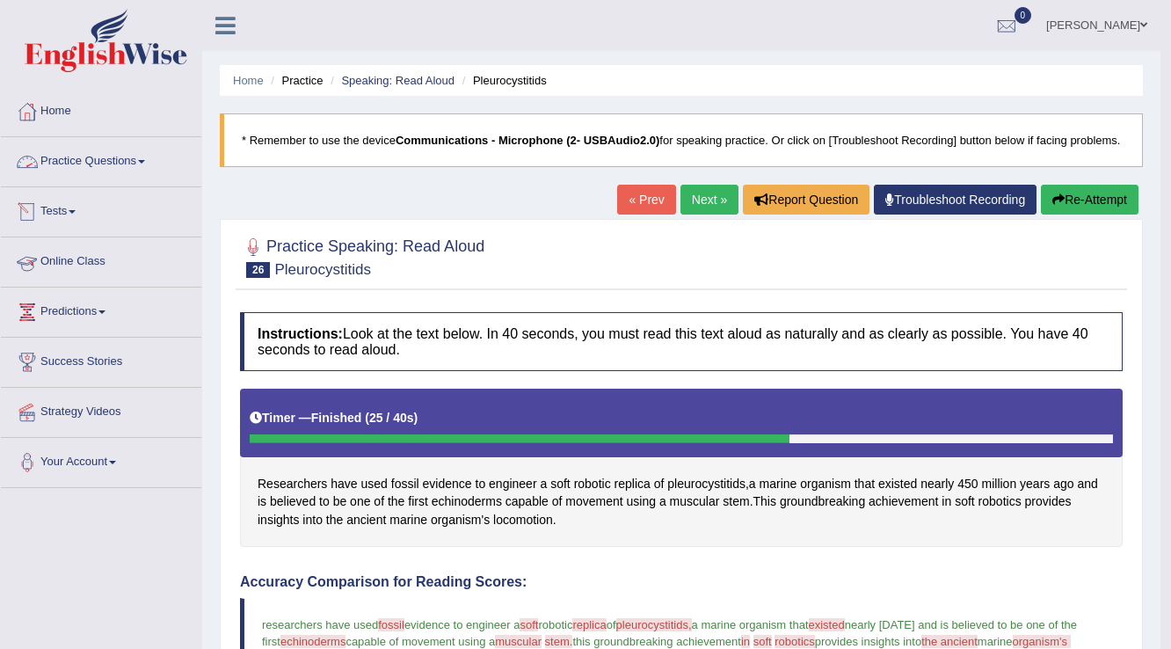
click at [83, 163] on link "Practice Questions" at bounding box center [101, 159] width 200 height 44
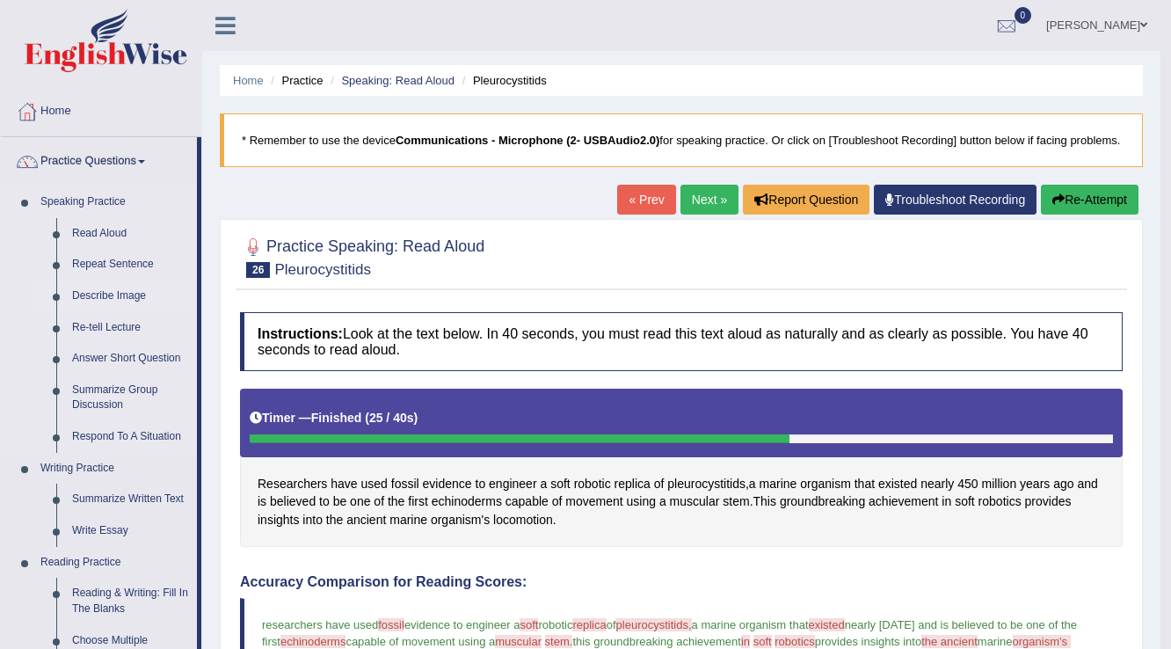
click at [112, 299] on link "Describe Image" at bounding box center [130, 296] width 133 height 32
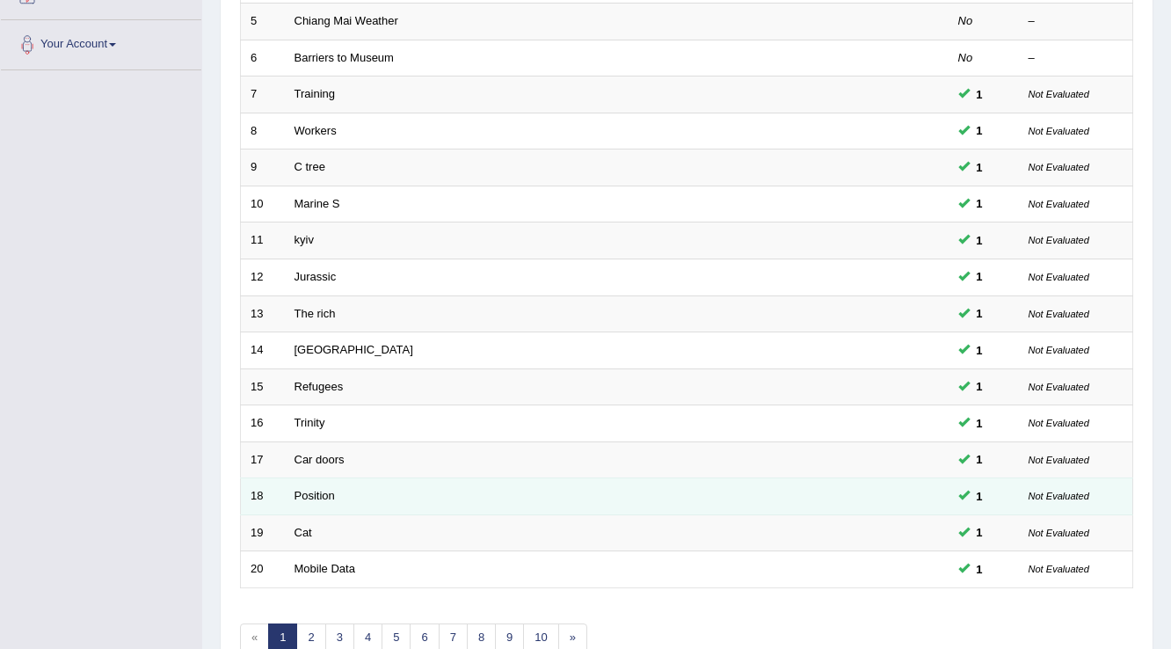
scroll to position [510, 0]
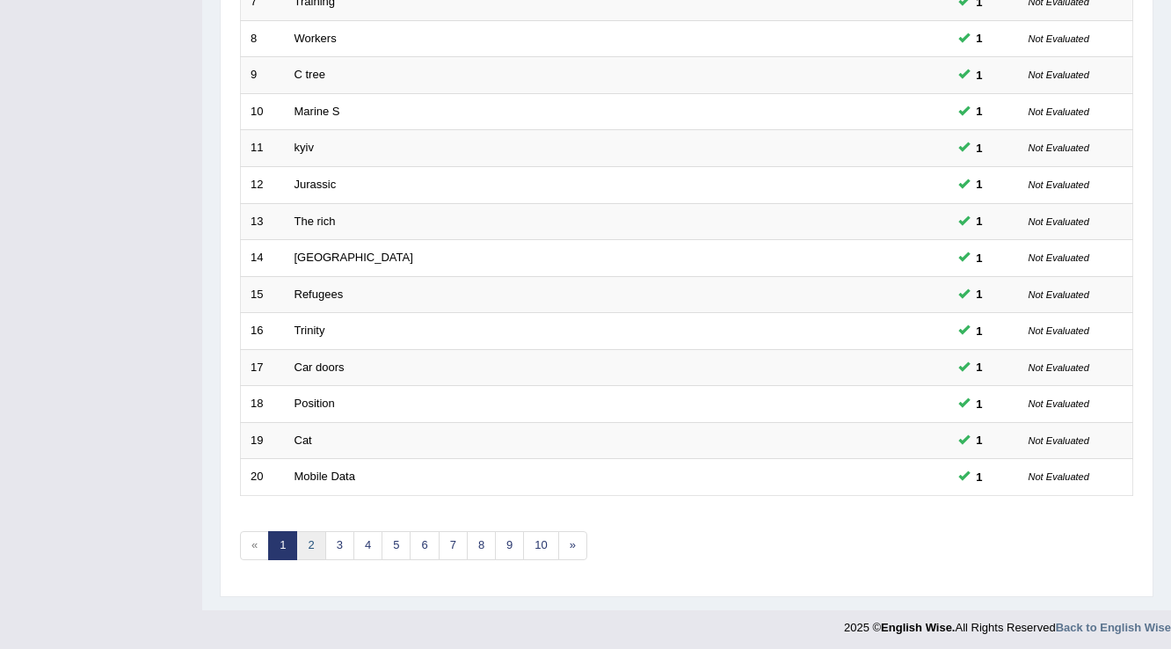
click at [319, 537] on link "2" at bounding box center [310, 545] width 29 height 29
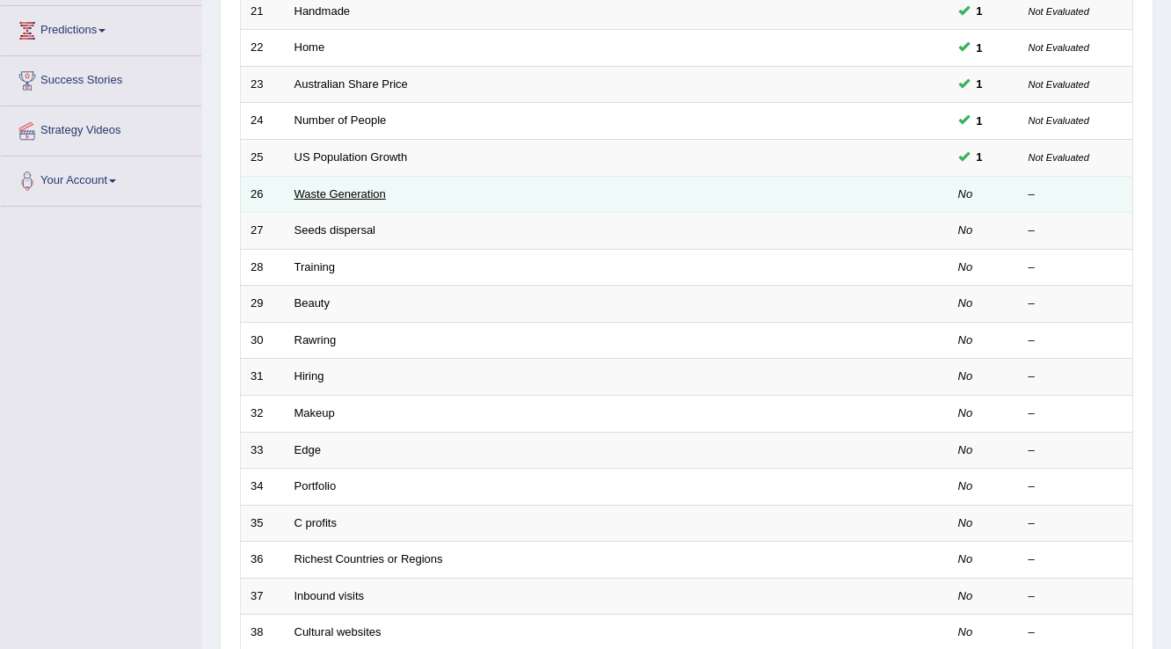
click at [348, 192] on link "Waste Generation" at bounding box center [339, 193] width 91 height 13
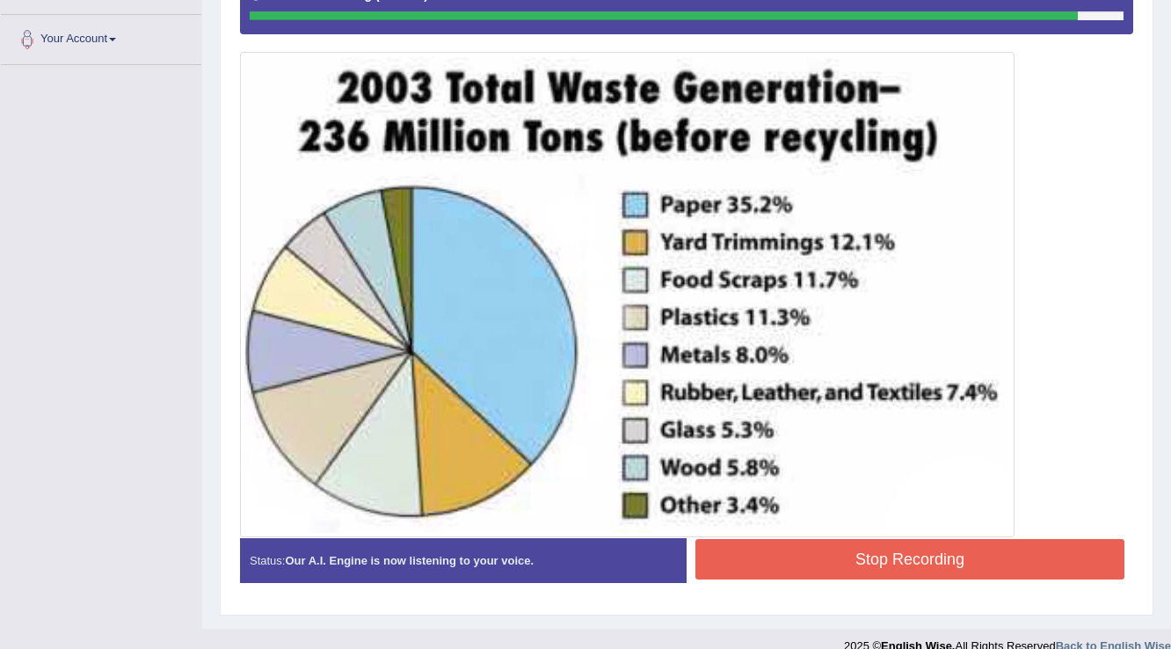
scroll to position [443, 0]
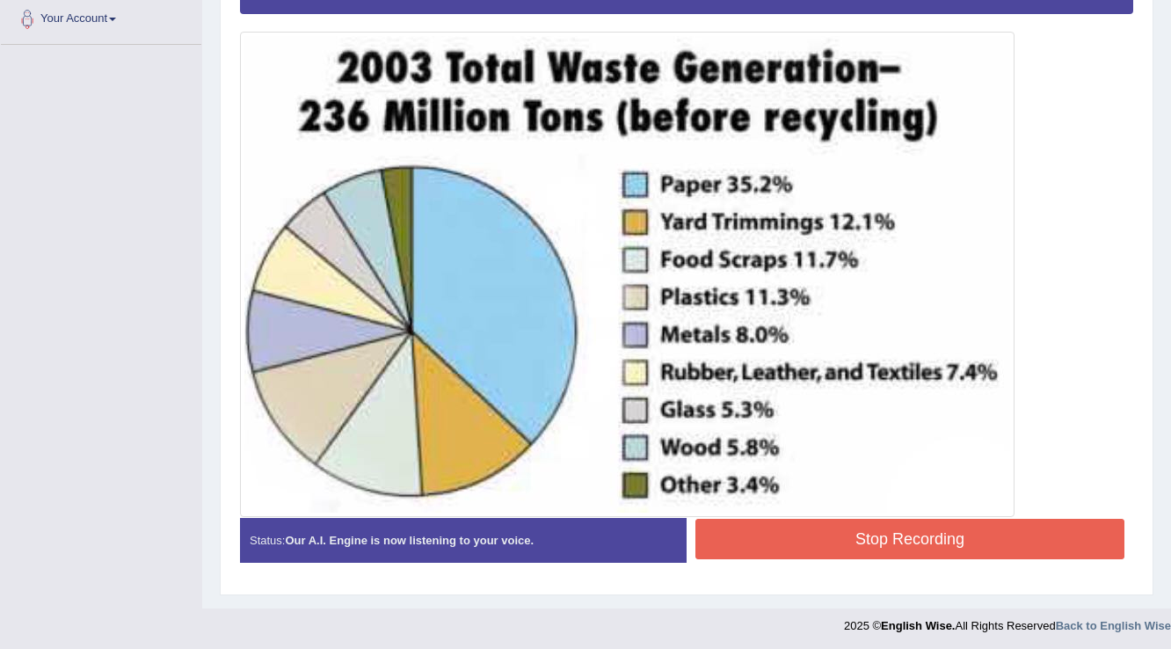
click at [1038, 528] on button "Stop Recording" at bounding box center [909, 538] width 429 height 40
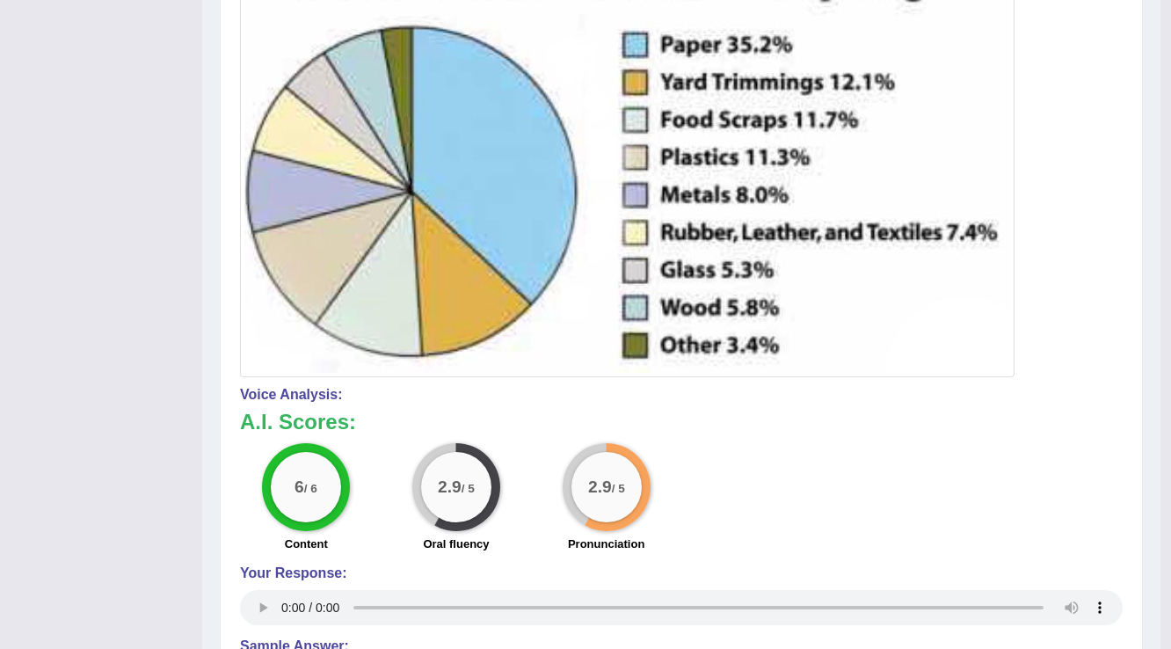
scroll to position [583, 0]
